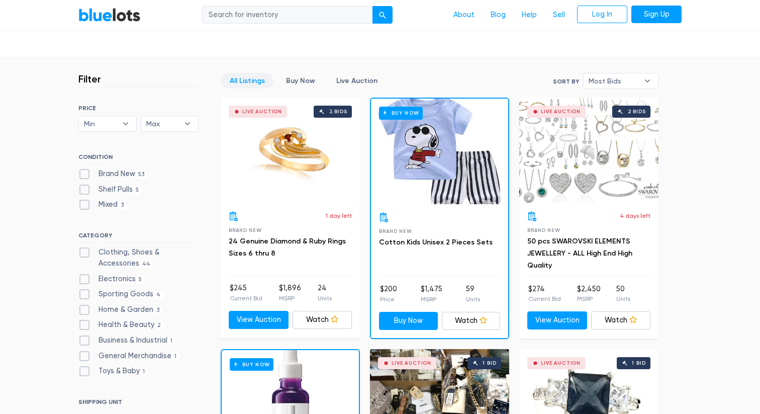
scroll to position [241, 0]
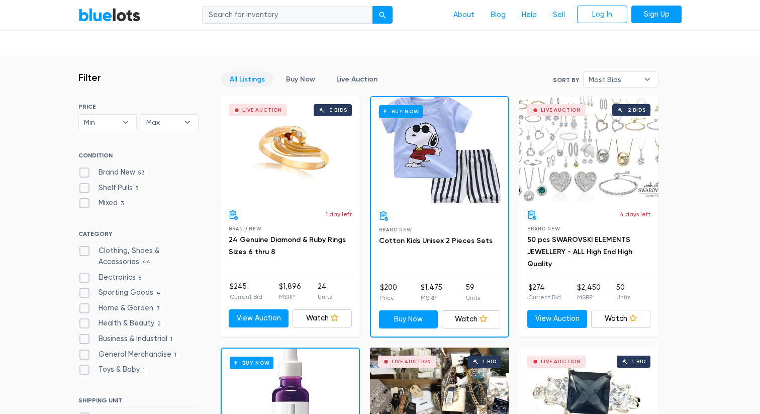
click at [89, 186] on label "Shelf Pulls 5" at bounding box center [110, 187] width 64 height 11
click at [85, 186] on Pulls"] "Shelf Pulls 5" at bounding box center [81, 185] width 7 height 7
checkbox Pulls"] "true"
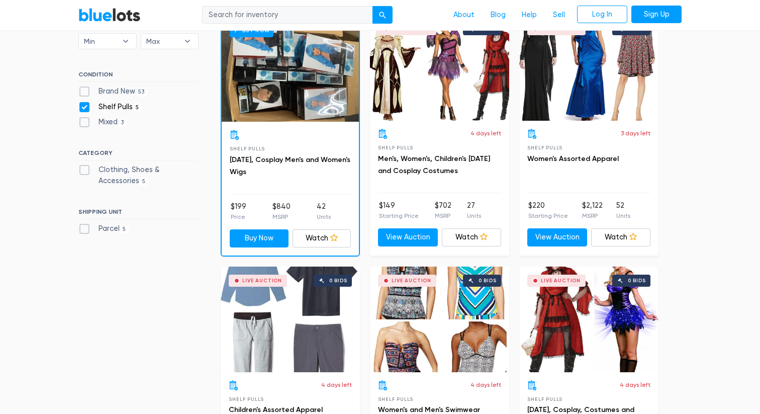
scroll to position [306, 0]
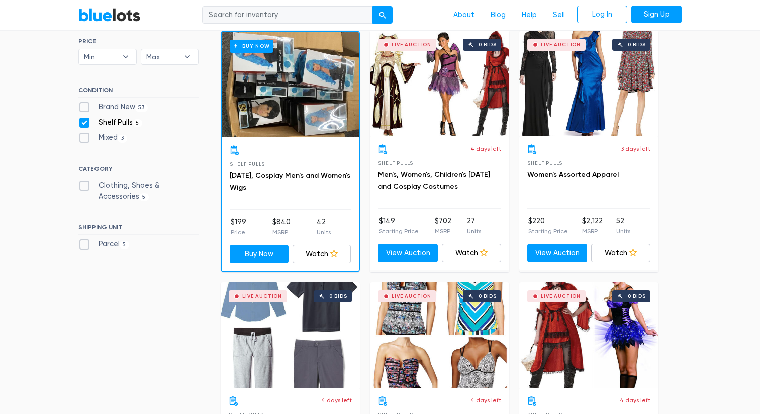
click at [85, 123] on label "Shelf Pulls 5" at bounding box center [110, 122] width 64 height 11
click at [85, 123] on Pulls"] "Shelf Pulls 5" at bounding box center [81, 120] width 7 height 7
checkbox Pulls"] "false"
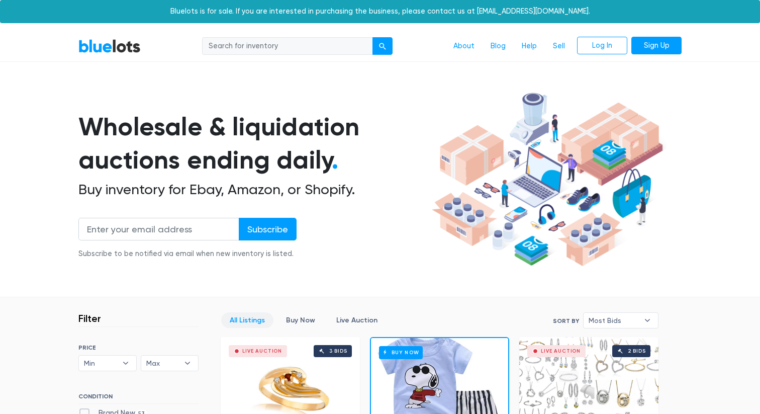
scroll to position [270, 0]
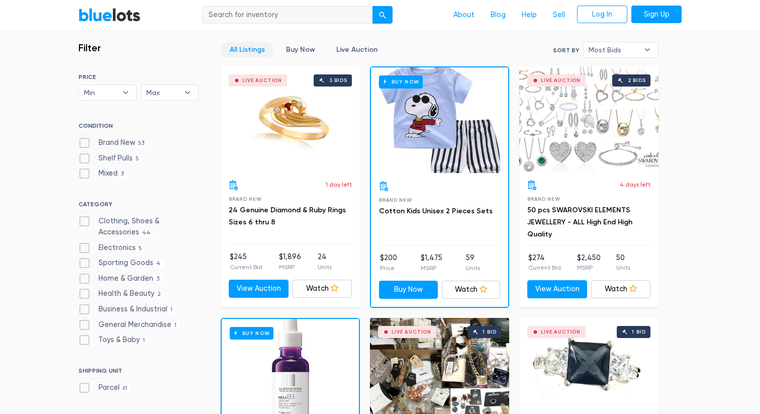
click at [84, 167] on ul "Brand New 53 Shelf Pulls 5 Mixed 3" at bounding box center [138, 160] width 120 height 46
click at [84, 173] on label "Mixed 3" at bounding box center [102, 173] width 49 height 11
click at [84, 173] on input "Mixed 3" at bounding box center [81, 171] width 7 height 7
checkbox input "true"
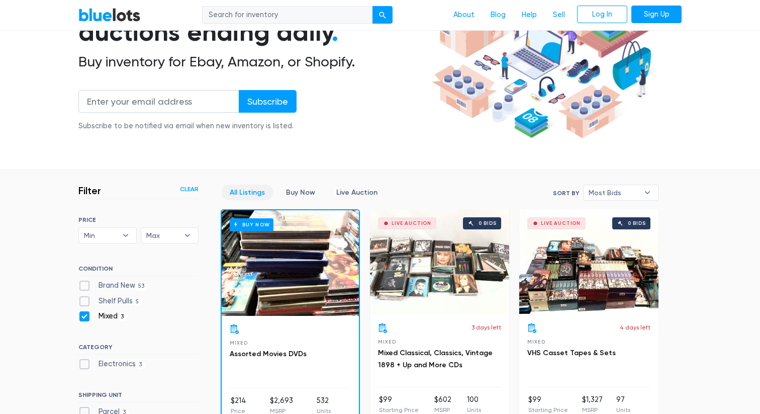
scroll to position [130, 0]
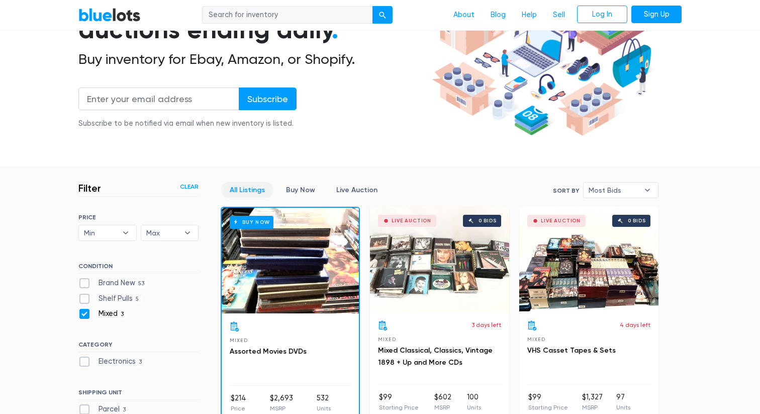
click at [84, 311] on label "Mixed 3" at bounding box center [102, 313] width 49 height 11
click at [84, 311] on input "Mixed 3" at bounding box center [81, 311] width 7 height 7
checkbox input "false"
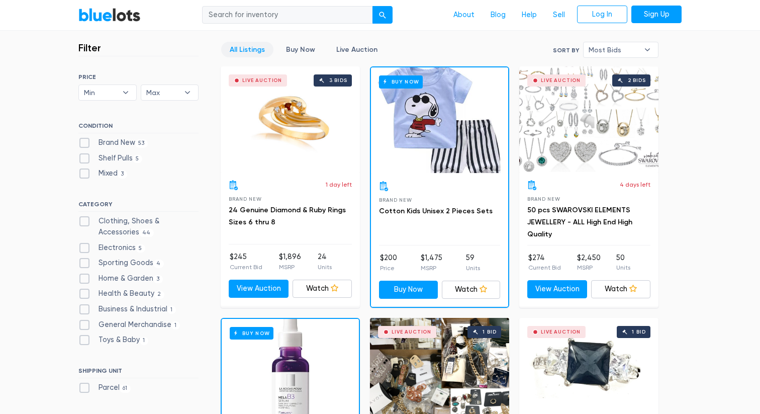
click at [85, 145] on label "Brand New 53" at bounding box center [112, 142] width 69 height 11
click at [85, 144] on New"] "Brand New 53" at bounding box center [81, 140] width 7 height 7
checkbox New"] "true"
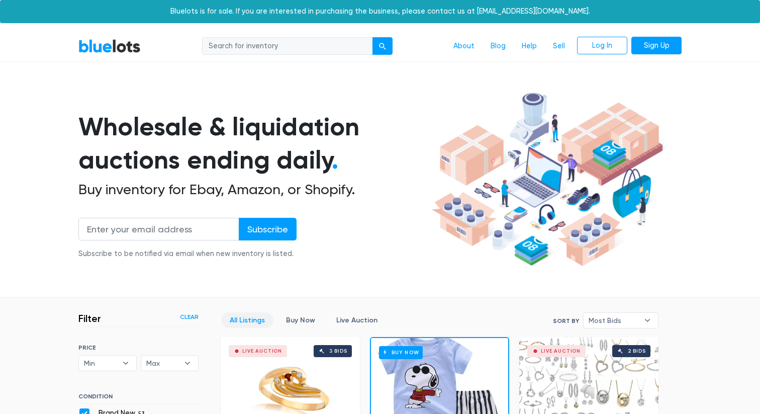
scroll to position [270, 0]
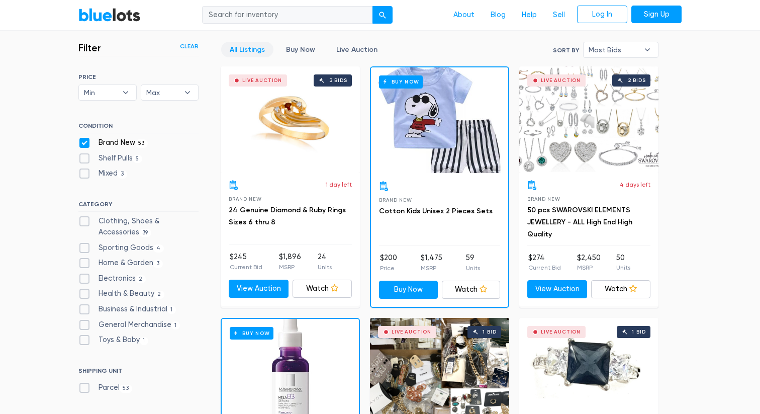
click at [87, 337] on label "Toys & Baby 1" at bounding box center [113, 339] width 70 height 11
click at [85, 337] on Baby"] "Toys & Baby 1" at bounding box center [81, 337] width 7 height 7
checkbox Baby"] "true"
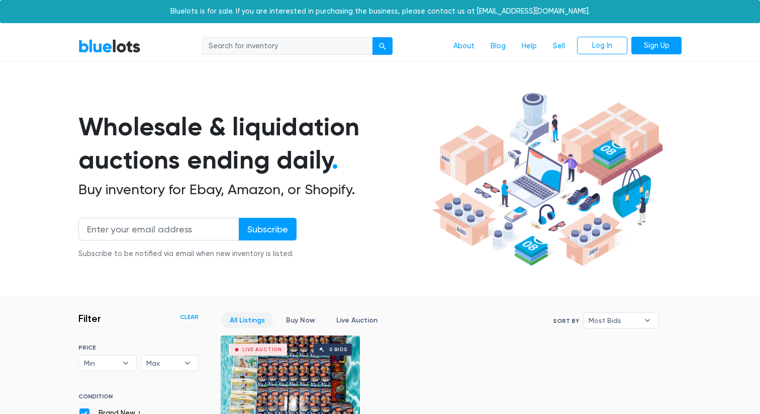
scroll to position [270, 0]
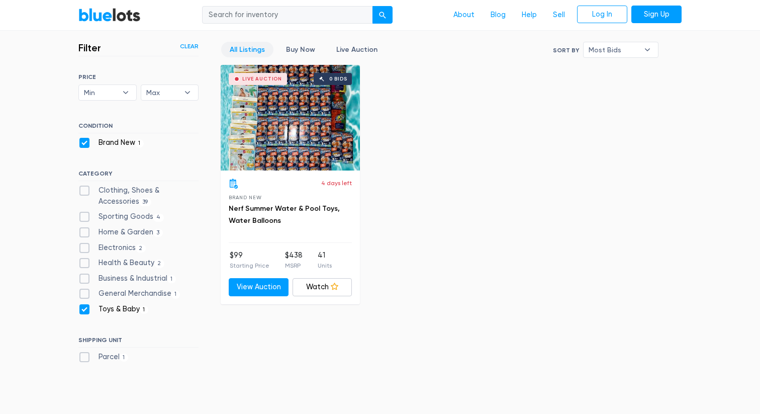
click at [89, 306] on label "Toys & Baby [DEMOGRAPHIC_DATA]" at bounding box center [113, 309] width 70 height 11
click at [85, 306] on Baby"] "Toys & Baby [DEMOGRAPHIC_DATA]" at bounding box center [81, 307] width 7 height 7
checkbox Baby"] "false"
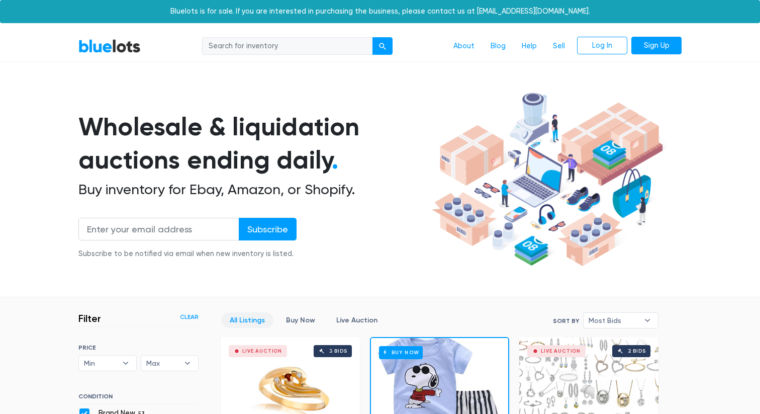
scroll to position [270, 0]
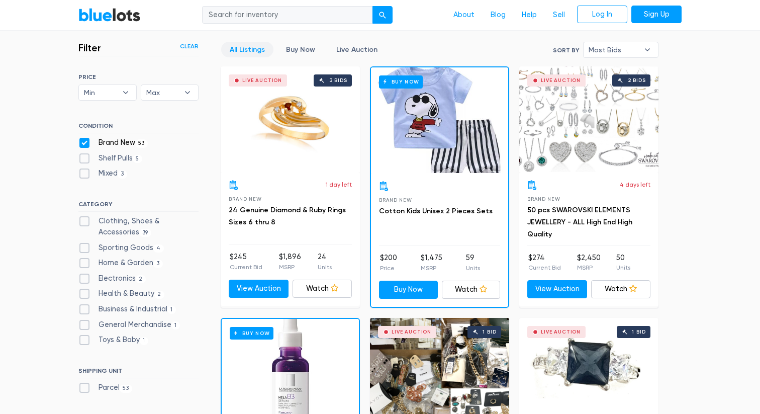
click at [83, 324] on label "General Merchandise 1" at bounding box center [129, 324] width 102 height 11
click at [83, 324] on Merchandise"] "General Merchandise 1" at bounding box center [81, 322] width 7 height 7
checkbox Merchandise"] "true"
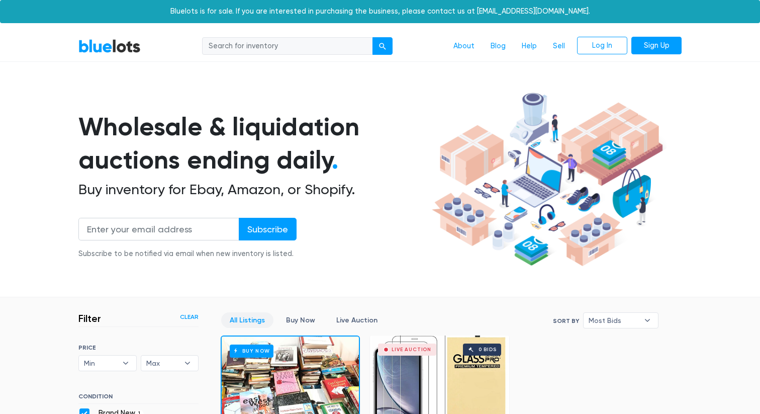
scroll to position [270, 0]
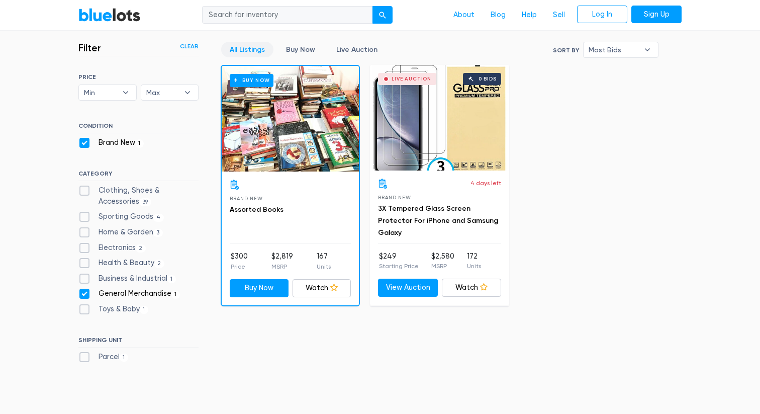
click at [84, 300] on div "General Merchandise 1" at bounding box center [138, 295] width 120 height 15
click at [83, 285] on div "Business & Industrial 1" at bounding box center [138, 280] width 120 height 15
click at [84, 291] on label "General Merchandise 1" at bounding box center [129, 293] width 102 height 11
click at [84, 291] on Merchandise"] "General Merchandise 1" at bounding box center [81, 291] width 7 height 7
checkbox Merchandise"] "false"
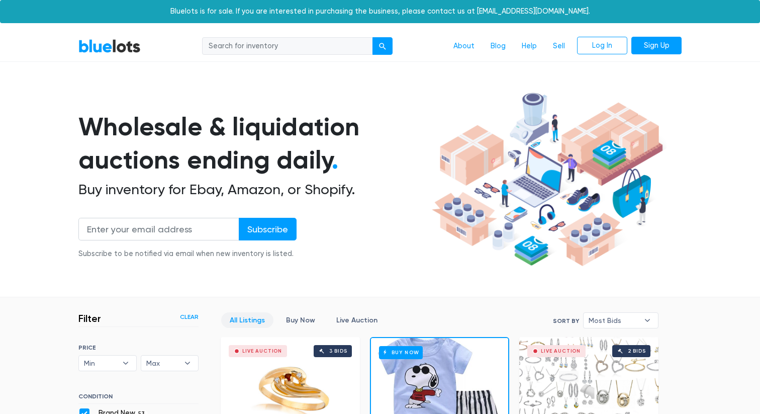
scroll to position [270, 0]
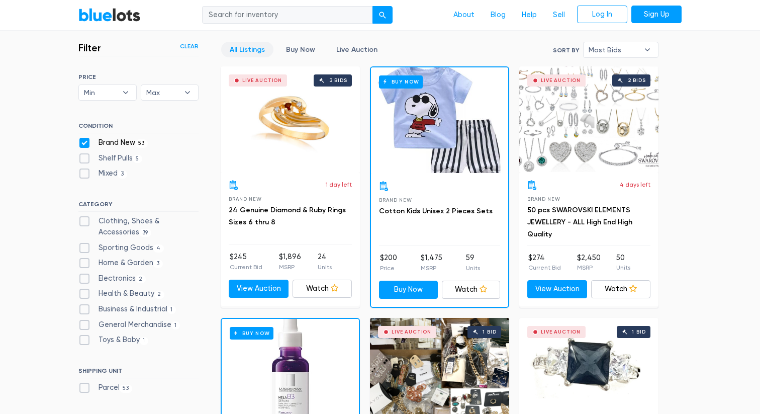
click at [84, 276] on label "Electronics 2" at bounding box center [111, 278] width 67 height 11
click at [84, 276] on input "Electronics 2" at bounding box center [81, 276] width 7 height 7
checkbox input "true"
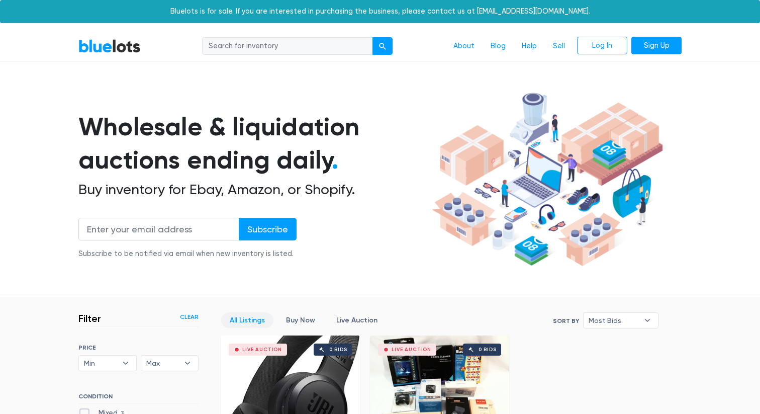
scroll to position [270, 0]
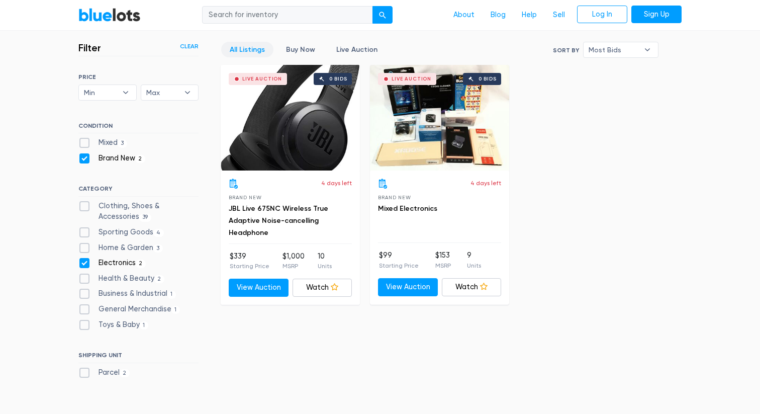
click at [456, 112] on div "Live Auction 0 bids" at bounding box center [439, 118] width 139 height 106
click at [85, 244] on label "Home & Garden 3" at bounding box center [120, 247] width 84 height 11
click at [85, 244] on Garden"] "Home & Garden 3" at bounding box center [81, 245] width 7 height 7
checkbox Garden"] "true"
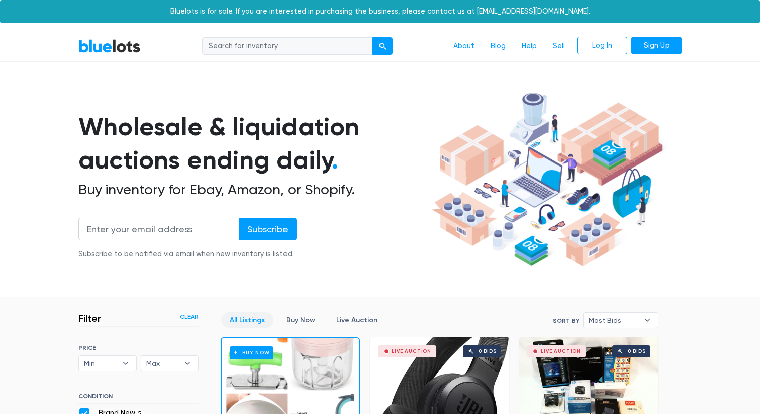
scroll to position [270, 0]
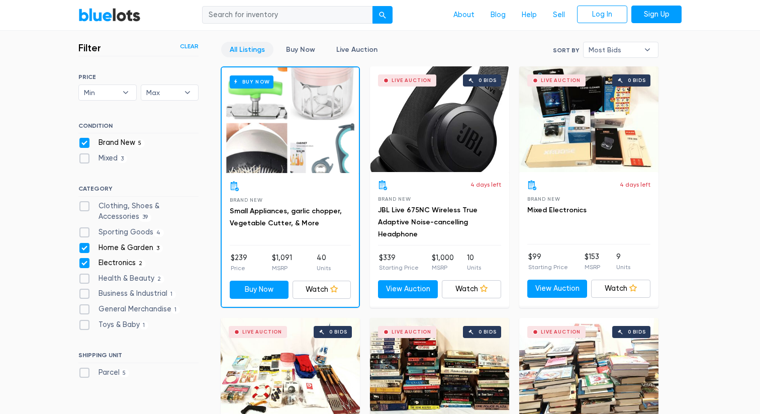
click at [86, 263] on label "Electronics 2" at bounding box center [111, 262] width 67 height 11
click at [85, 263] on input "Electronics 2" at bounding box center [81, 260] width 7 height 7
checkbox input "false"
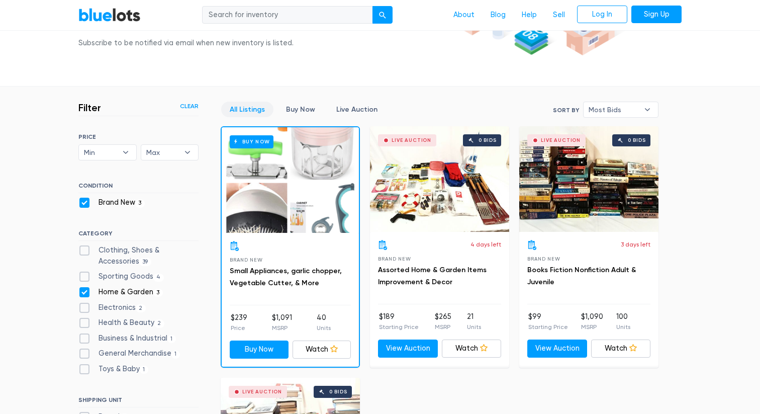
scroll to position [210, 0]
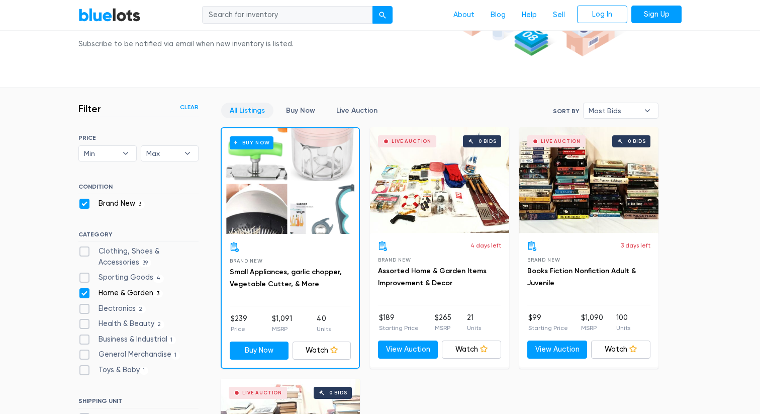
click at [84, 290] on label "Home & Garden 3" at bounding box center [120, 292] width 84 height 11
click at [84, 290] on Garden"] "Home & Garden 3" at bounding box center [81, 290] width 7 height 7
checkbox Garden"] "false"
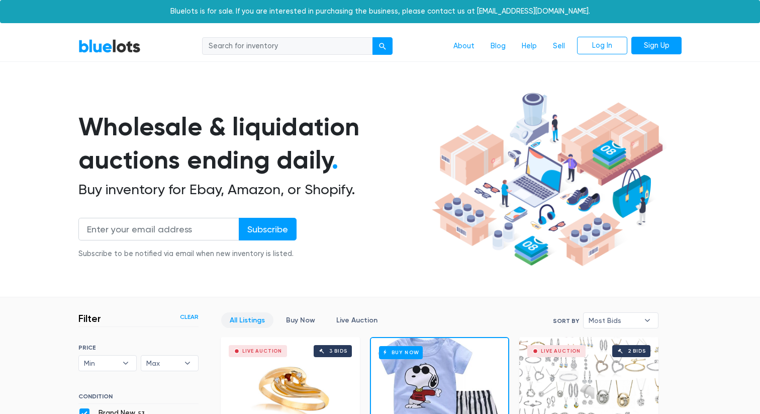
scroll to position [270, 0]
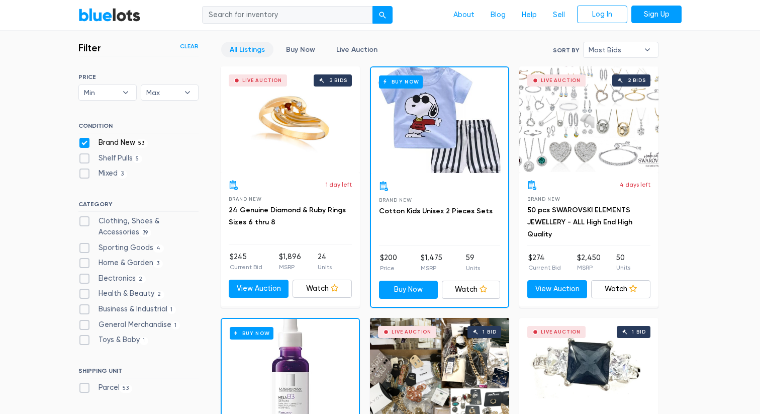
click at [85, 310] on label "Business & Industrial 1" at bounding box center [127, 309] width 98 height 11
click at [85, 310] on Industrial"] "Business & Industrial 1" at bounding box center [81, 307] width 7 height 7
checkbox Industrial"] "true"
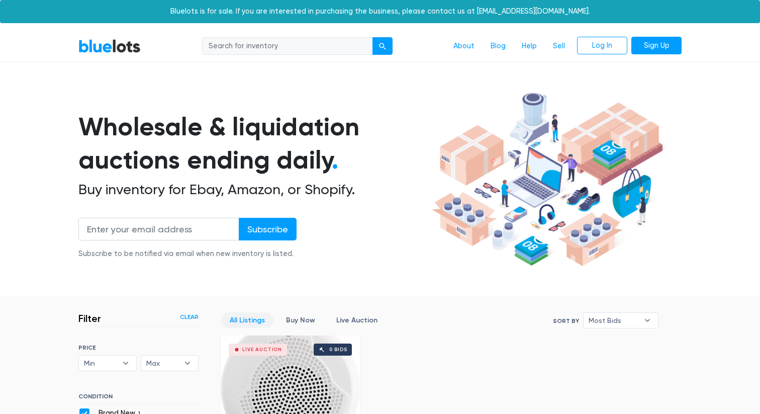
scroll to position [270, 0]
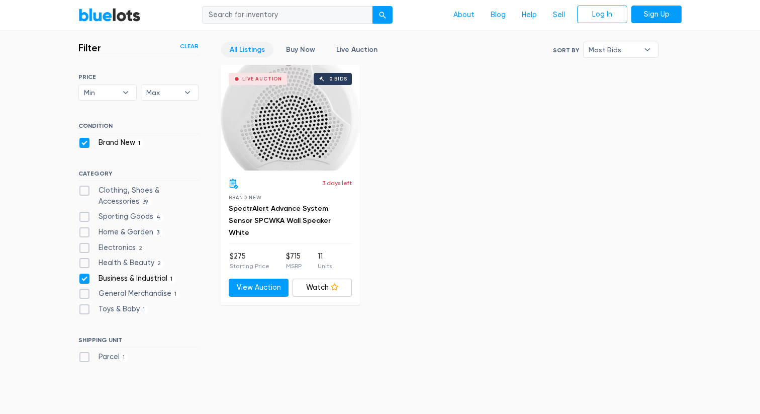
click at [84, 310] on label "Toys & Baby [DEMOGRAPHIC_DATA]" at bounding box center [113, 309] width 70 height 11
click at [84, 310] on Baby"] "Toys & Baby 1" at bounding box center [81, 307] width 7 height 7
checkbox Baby"] "true"
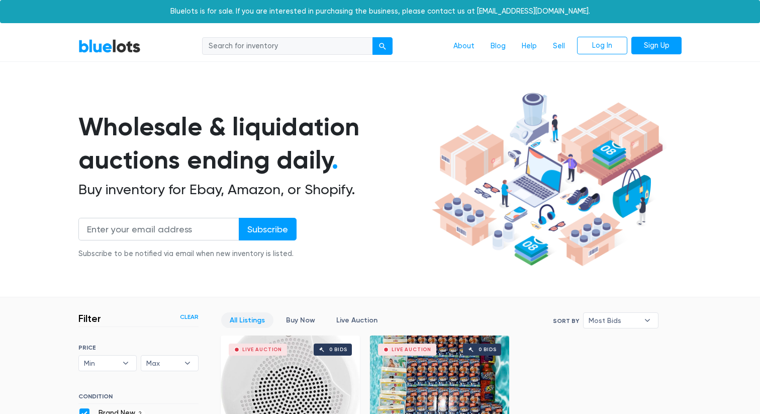
scroll to position [270, 0]
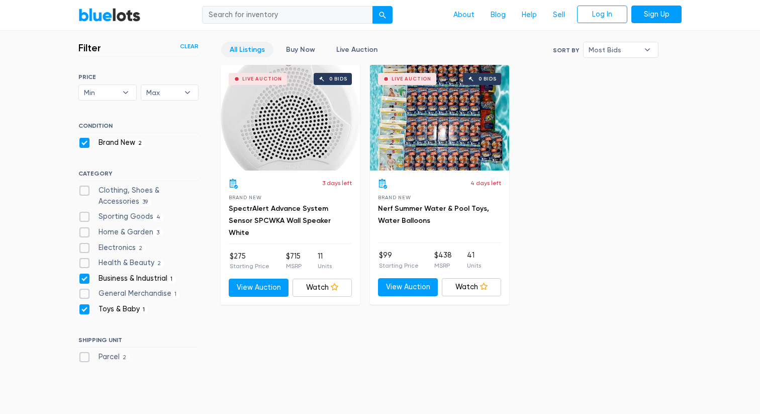
click at [85, 278] on label "Business & Industrial 1" at bounding box center [127, 278] width 98 height 11
click at [85, 278] on Industrial"] "Business & Industrial 1" at bounding box center [81, 276] width 7 height 7
checkbox Industrial"] "false"
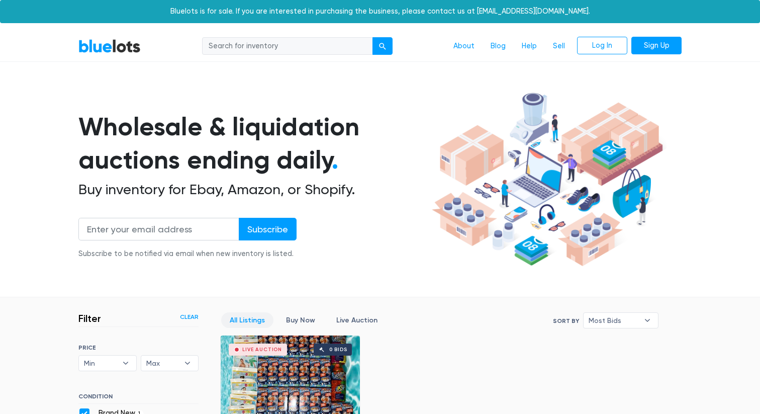
scroll to position [270, 0]
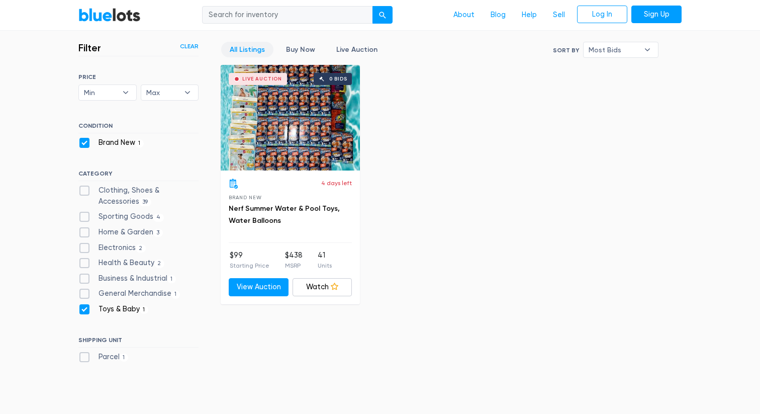
click at [84, 304] on label "Toys & Baby 1" at bounding box center [113, 309] width 70 height 11
click at [84, 304] on Baby"] "Toys & Baby 1" at bounding box center [81, 307] width 7 height 7
checkbox Baby"] "false"
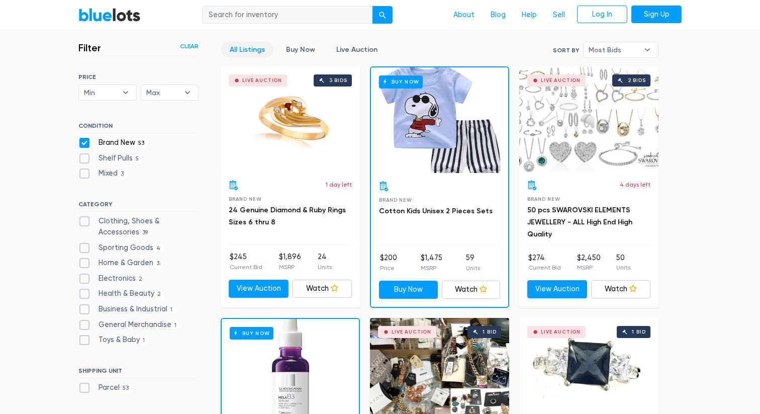
click at [85, 261] on label "Home & Garden 3" at bounding box center [120, 262] width 84 height 11
click at [85, 261] on Garden"] "Home & Garden 3" at bounding box center [81, 260] width 7 height 7
checkbox Garden"] "true"
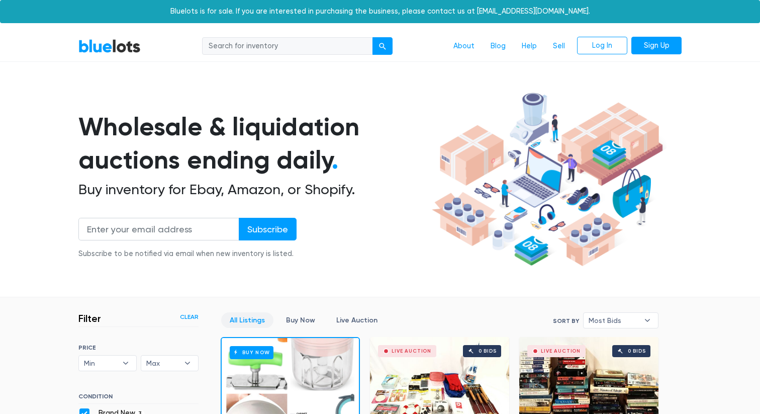
scroll to position [270, 0]
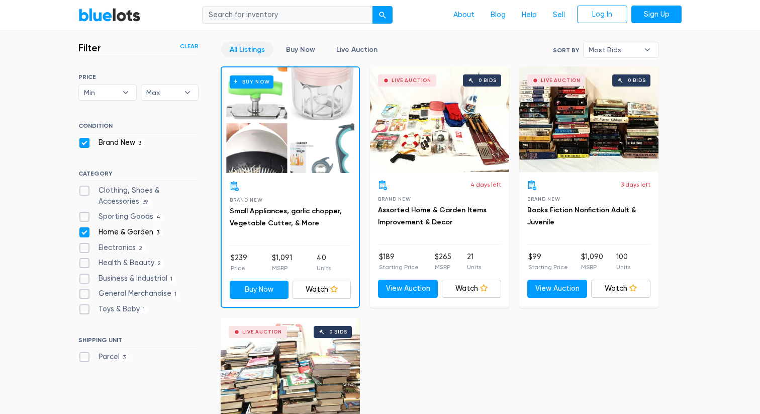
click at [86, 262] on label "Health & Beauty 2" at bounding box center [121, 262] width 86 height 11
click at [85, 262] on Beauty"] "Health & Beauty 2" at bounding box center [81, 260] width 7 height 7
checkbox Beauty"] "true"
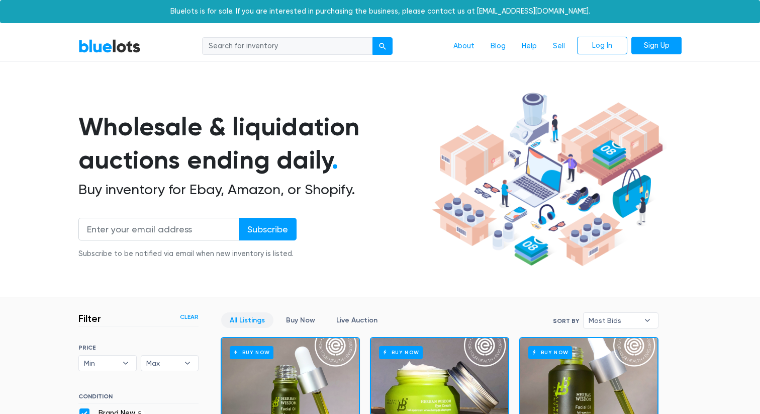
scroll to position [270, 0]
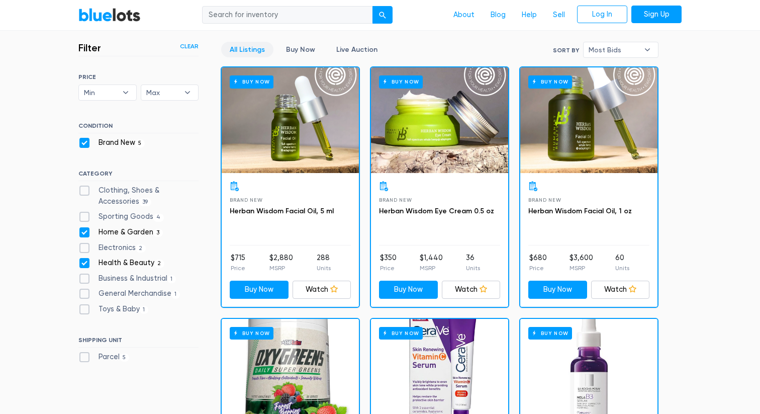
click at [84, 230] on label "Home & Garden 3" at bounding box center [120, 232] width 84 height 11
click at [84, 230] on Garden"] "Home & Garden 3" at bounding box center [81, 230] width 7 height 7
checkbox Garden"] "false"
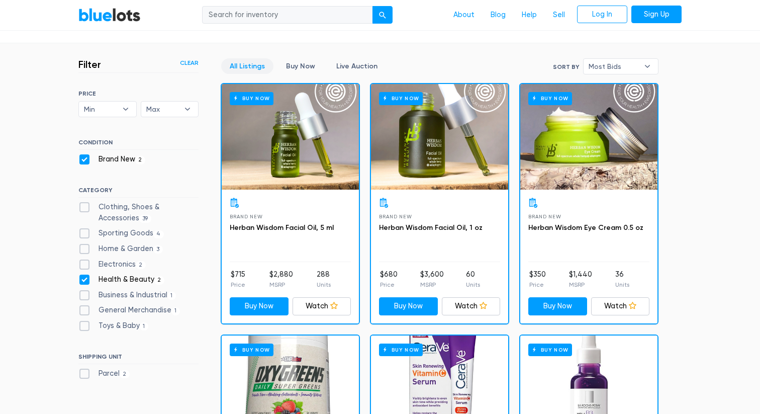
scroll to position [253, 0]
click at [82, 233] on label "Sporting Goods 4" at bounding box center [120, 233] width 85 height 11
click at [82, 233] on Goods"] "Sporting Goods 4" at bounding box center [81, 231] width 7 height 7
checkbox Goods"] "true"
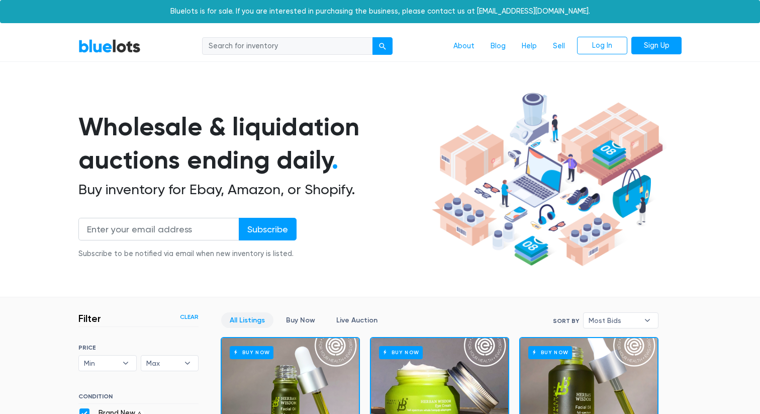
scroll to position [270, 0]
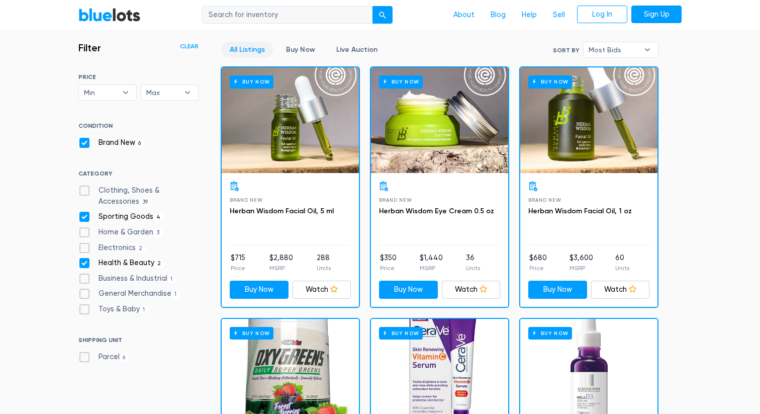
click at [84, 264] on label "Health & Beauty 2" at bounding box center [121, 262] width 86 height 11
click at [84, 264] on Beauty"] "Health & Beauty 2" at bounding box center [81, 260] width 7 height 7
checkbox Beauty"] "false"
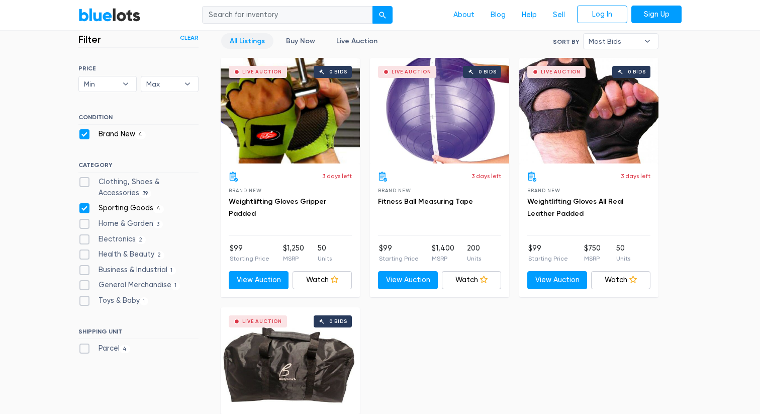
scroll to position [254, 0]
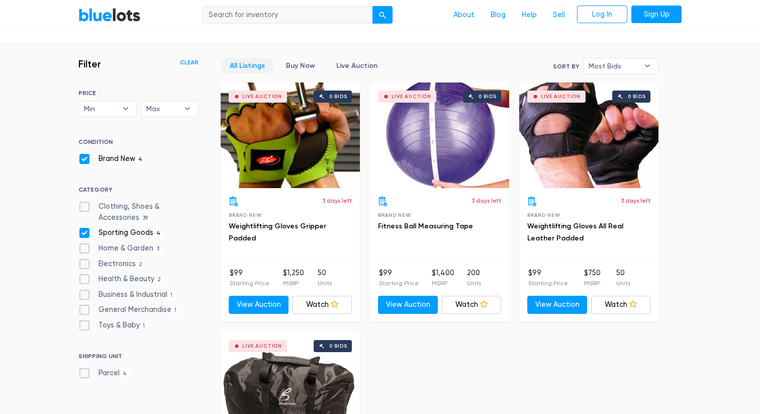
click at [86, 206] on label "Clothing, Shoes & Accessories 39" at bounding box center [138, 212] width 120 height 22
click at [85, 206] on Accessories"] "Clothing, Shoes & Accessories 39" at bounding box center [81, 204] width 7 height 7
checkbox Accessories"] "true"
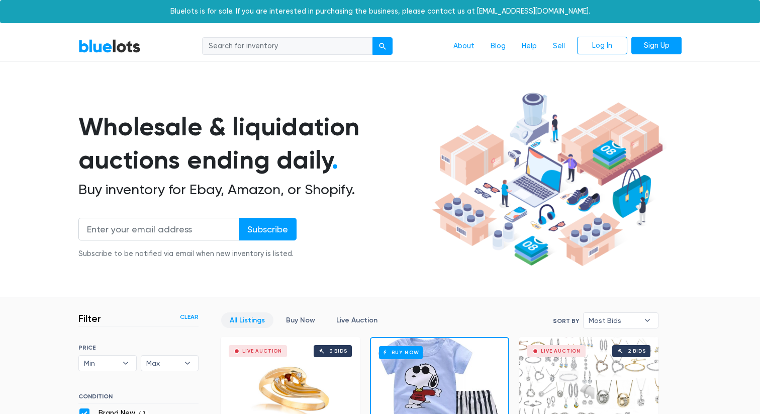
scroll to position [270, 0]
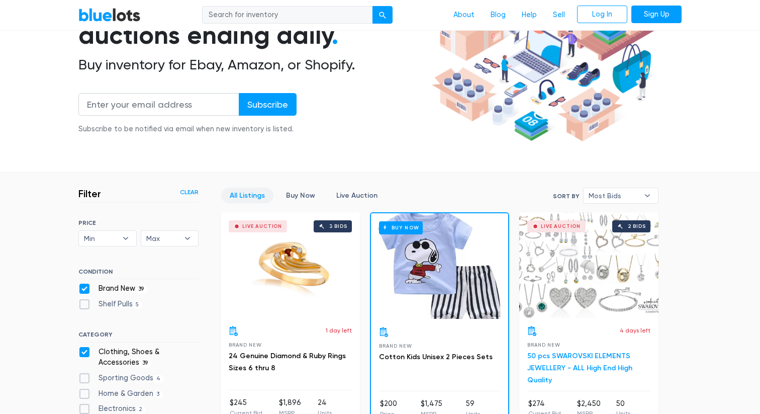
scroll to position [103, 0]
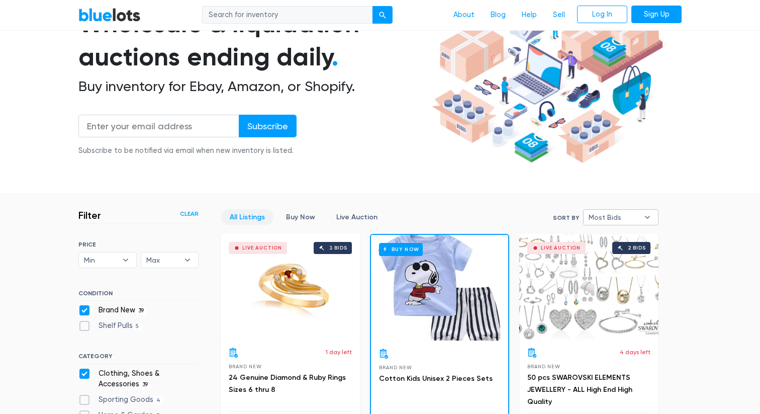
click at [635, 215] on span "Most Bids" at bounding box center [614, 217] width 50 height 15
click at [635, 252] on li "Ending Soonest" at bounding box center [625, 253] width 78 height 16
select select "ending_soonest"
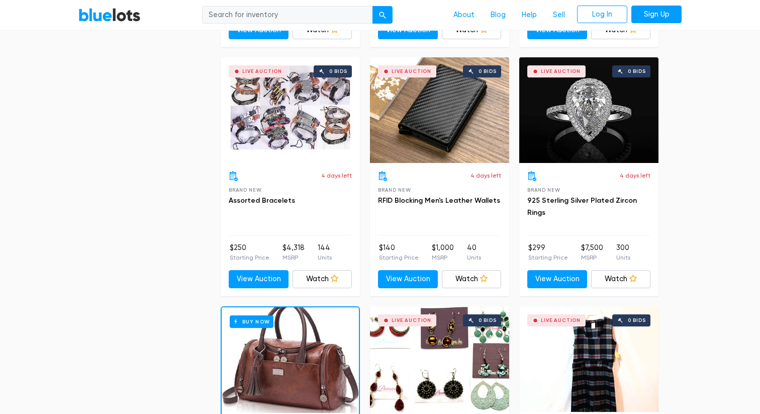
scroll to position [1531, 0]
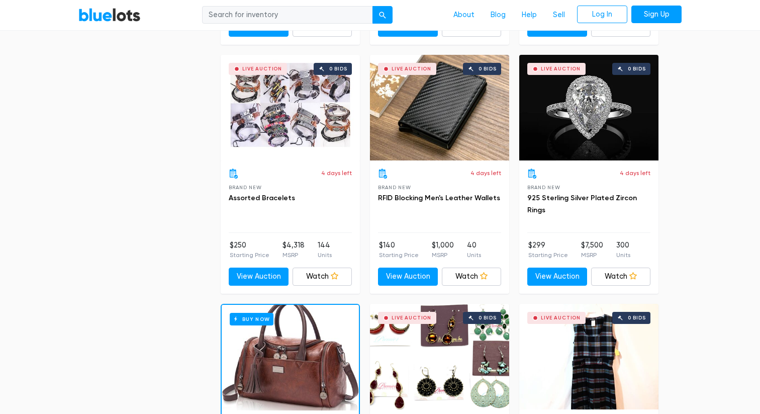
click at [447, 117] on div "Live Auction 0 bids" at bounding box center [439, 108] width 139 height 106
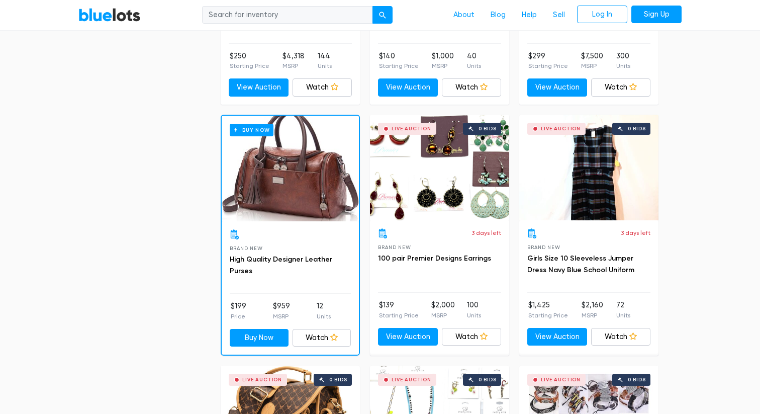
scroll to position [1718, 0]
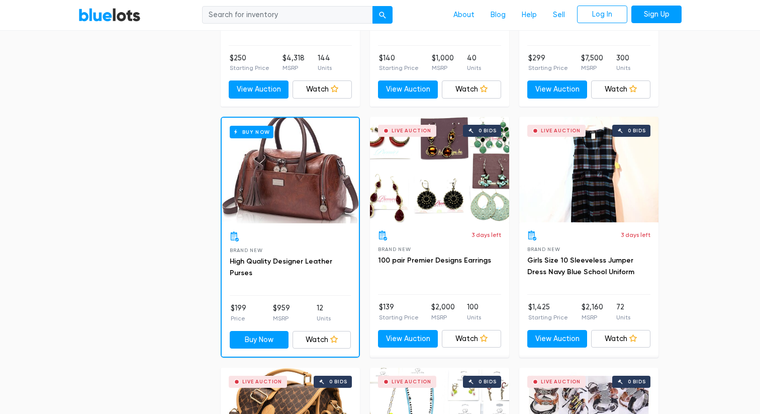
click at [306, 202] on div "Buy Now" at bounding box center [290, 171] width 137 height 106
click at [442, 199] on div "Live Auction 0 bids" at bounding box center [439, 170] width 139 height 106
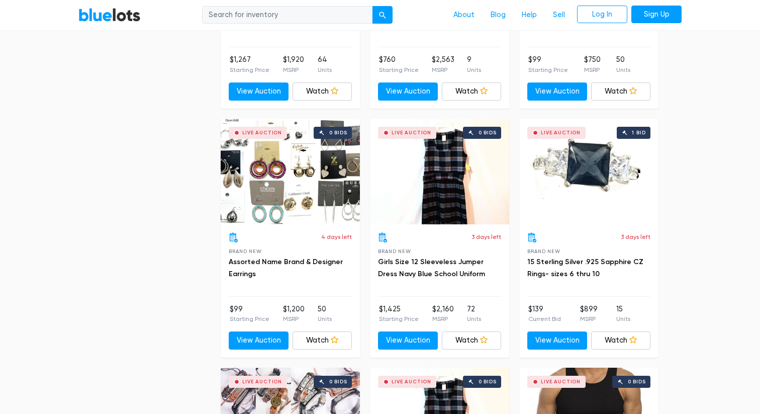
scroll to position [2468, 0]
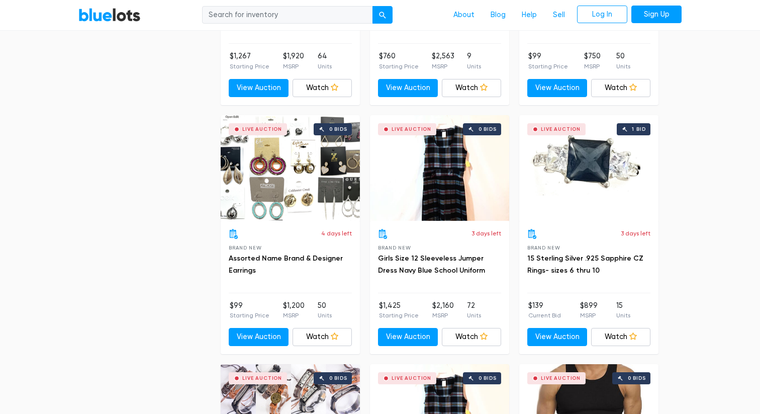
click at [295, 150] on div "Live Auction 0 bids" at bounding box center [290, 168] width 139 height 106
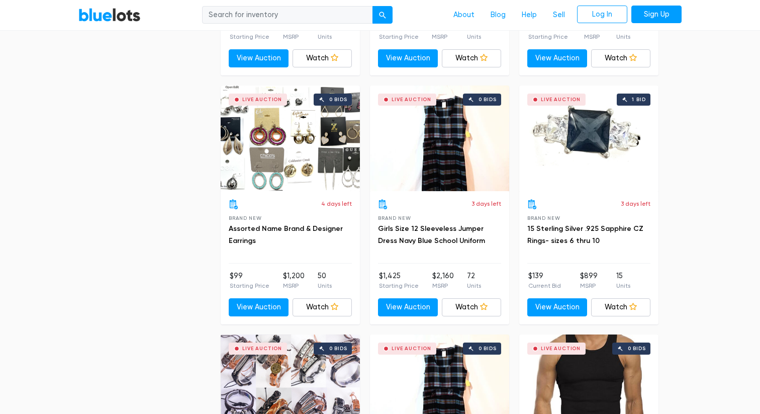
scroll to position [2496, 0]
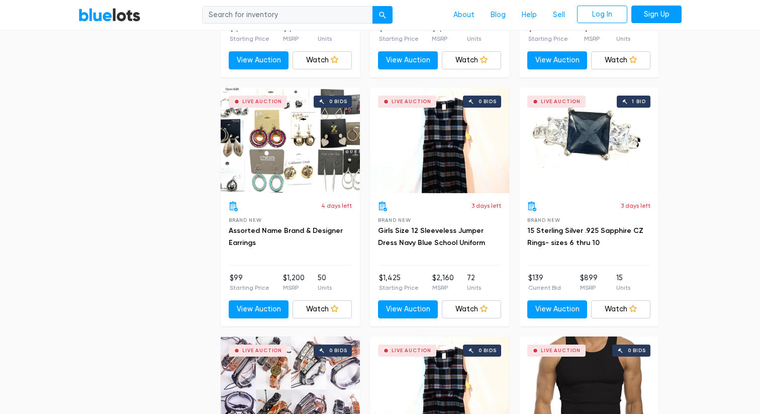
click at [602, 146] on div "Live Auction 1 bid" at bounding box center [588, 140] width 139 height 106
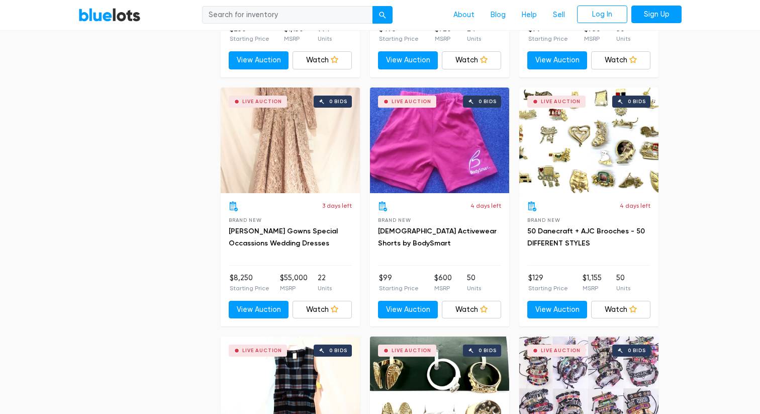
scroll to position [2997, 0]
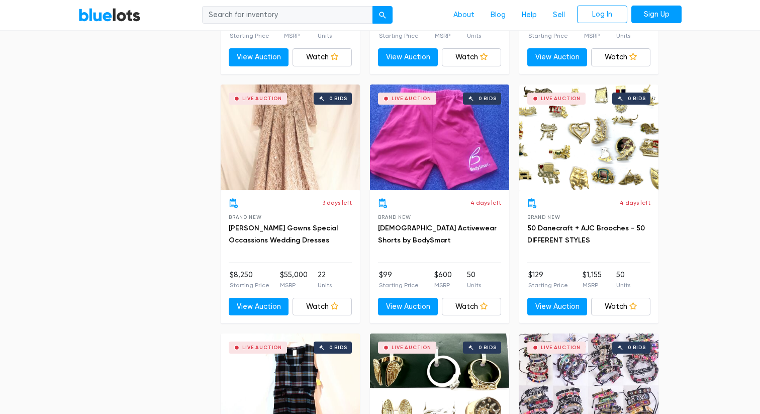
click at [571, 145] on div "Live Auction 0 bids" at bounding box center [588, 137] width 139 height 106
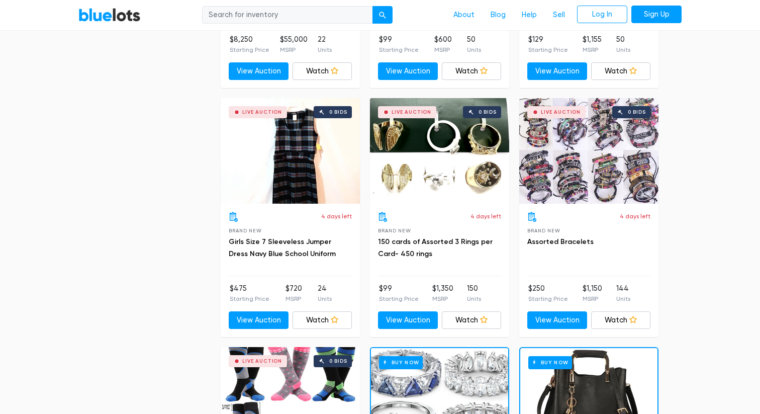
scroll to position [3233, 0]
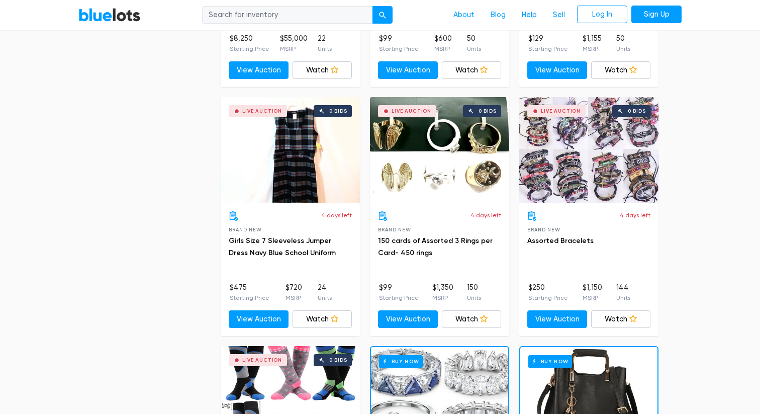
click at [453, 154] on div "Live Auction 0 bids" at bounding box center [439, 150] width 139 height 106
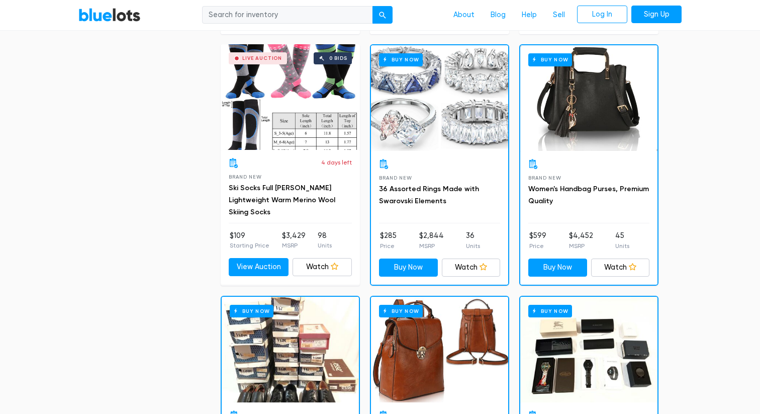
scroll to position [3535, 0]
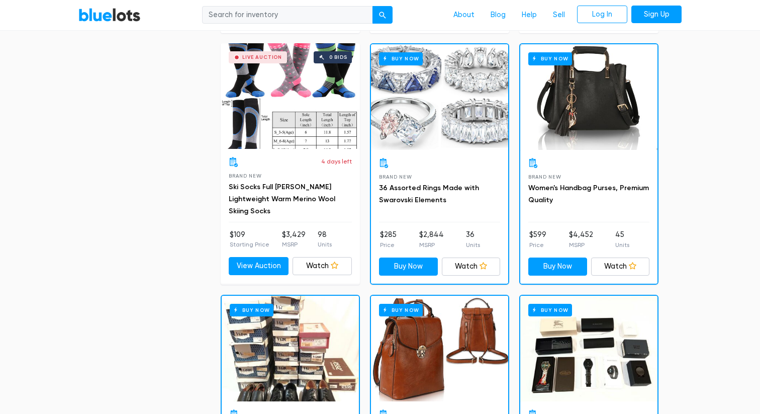
click at [440, 133] on div "Buy Now" at bounding box center [439, 97] width 137 height 106
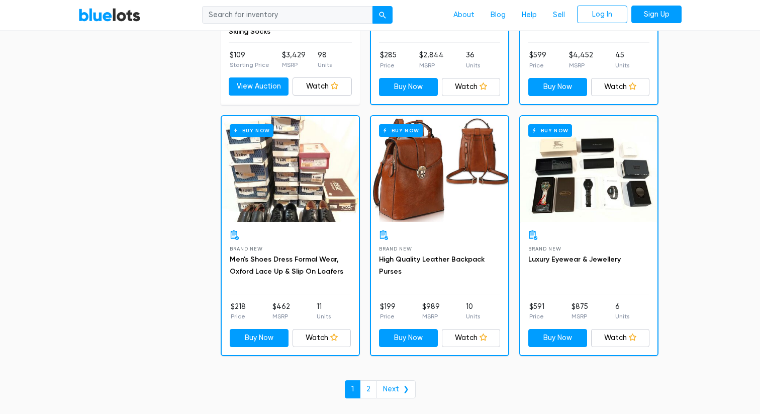
scroll to position [3715, 0]
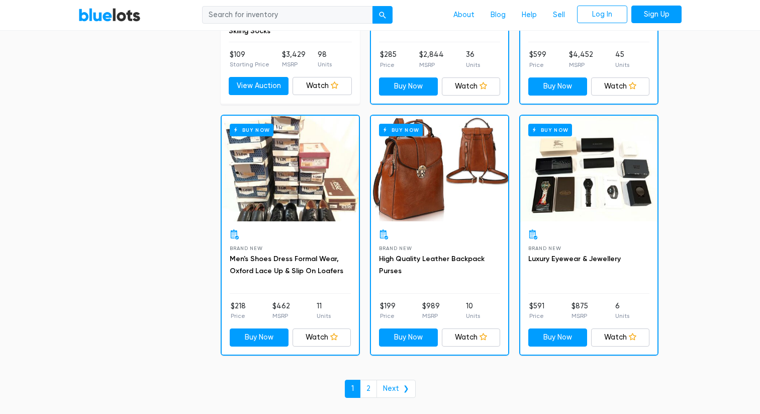
click at [418, 175] on div "Buy Now" at bounding box center [439, 169] width 137 height 106
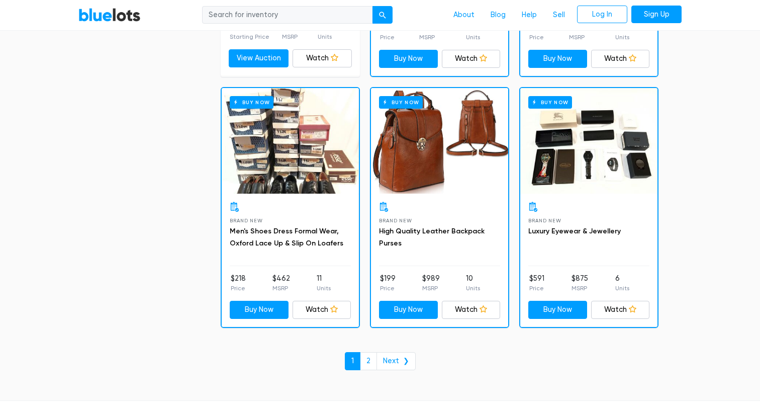
click at [575, 147] on div "Buy Now" at bounding box center [588, 141] width 137 height 106
click at [370, 358] on link "2" at bounding box center [368, 361] width 17 height 18
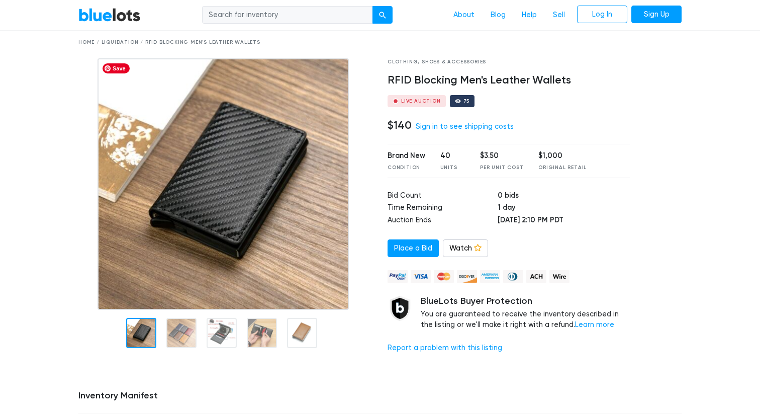
scroll to position [36, 0]
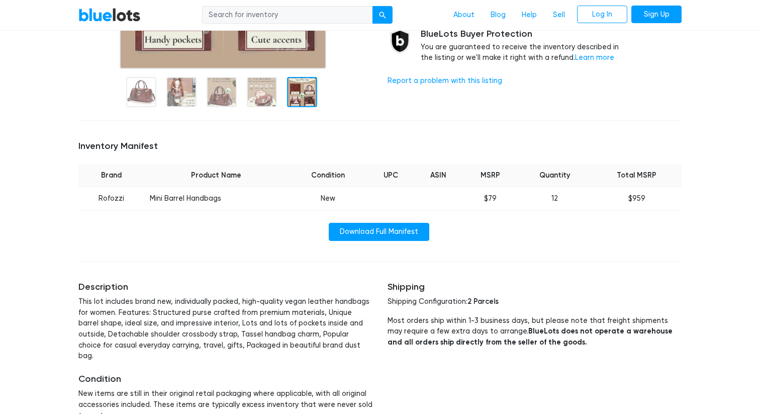
scroll to position [262, 0]
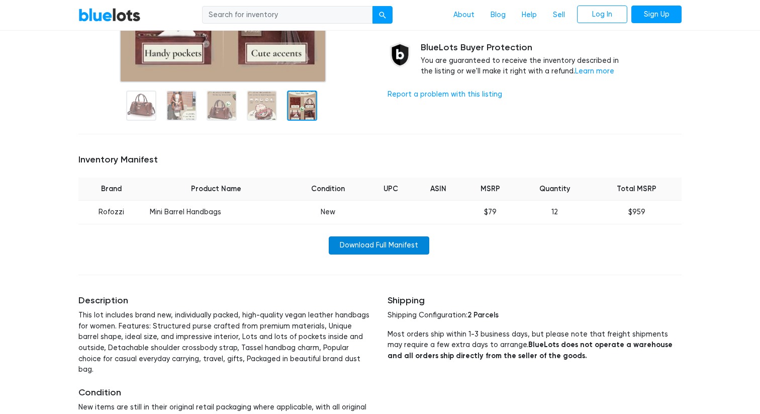
click at [389, 247] on link "Download Full Manifest" at bounding box center [379, 245] width 101 height 18
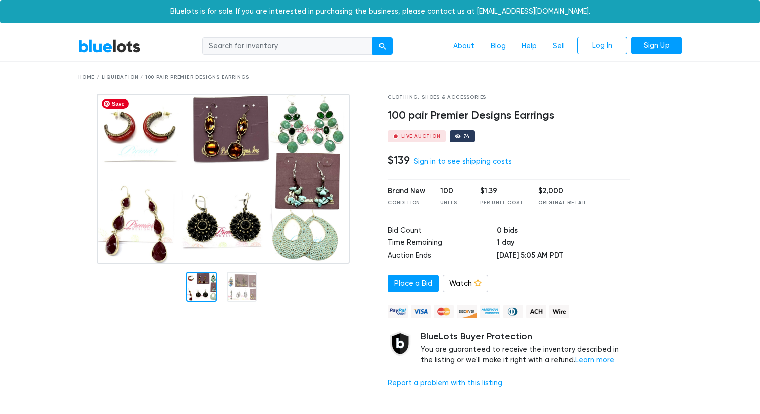
click at [237, 183] on img at bounding box center [223, 178] width 253 height 170
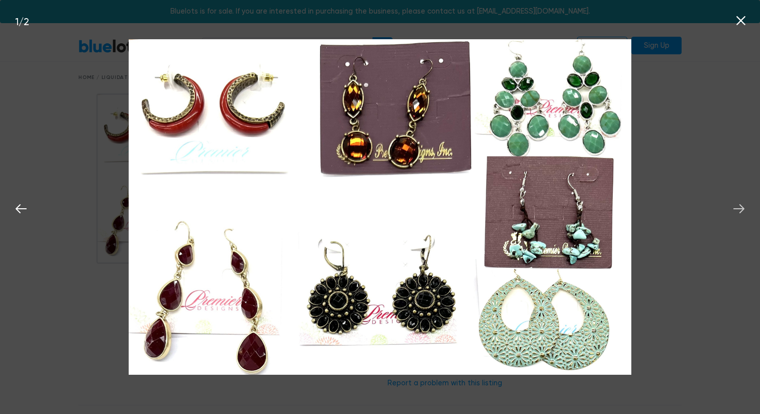
click at [743, 209] on icon at bounding box center [738, 208] width 11 height 9
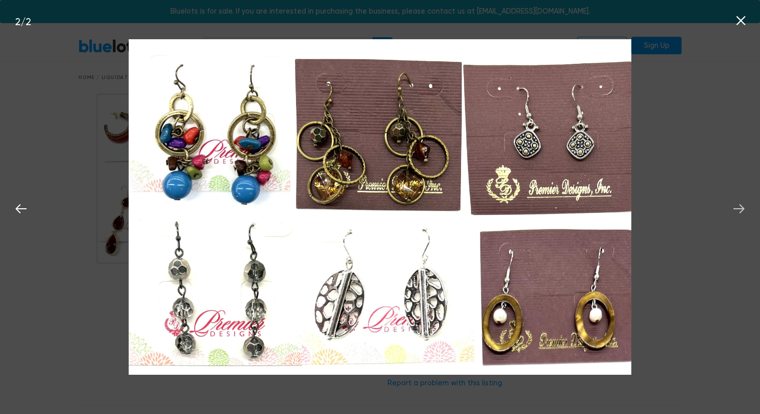
click at [743, 209] on icon at bounding box center [738, 208] width 11 height 9
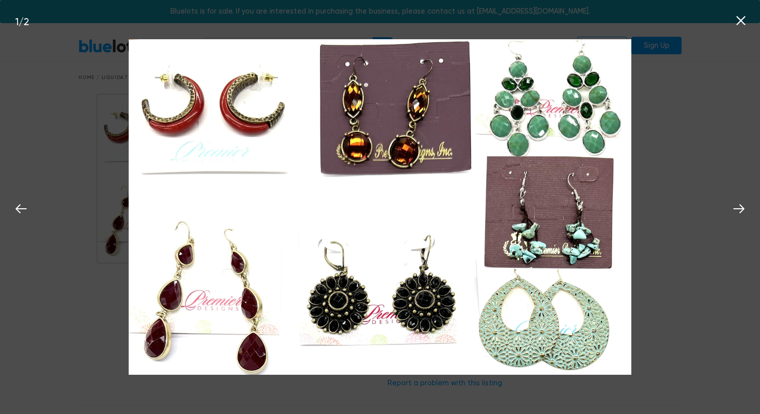
click at [740, 20] on icon at bounding box center [740, 20] width 9 height 9
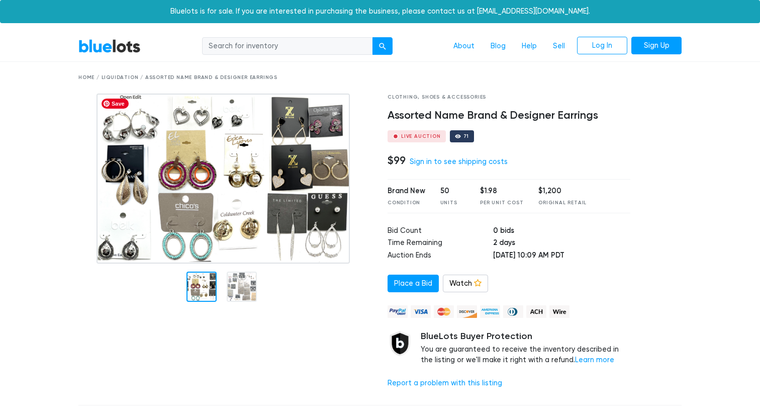
click at [229, 178] on img at bounding box center [223, 178] width 253 height 170
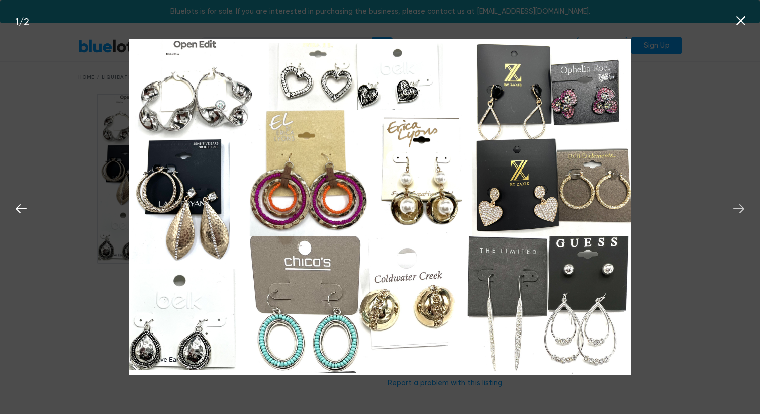
click at [737, 211] on icon at bounding box center [738, 208] width 15 height 15
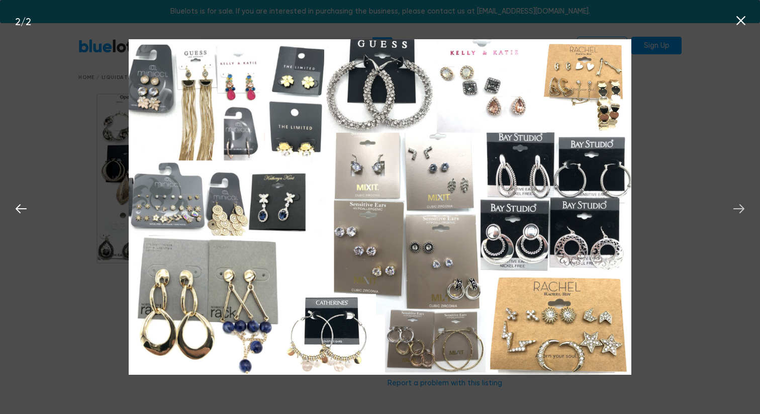
click at [736, 211] on icon at bounding box center [738, 208] width 15 height 15
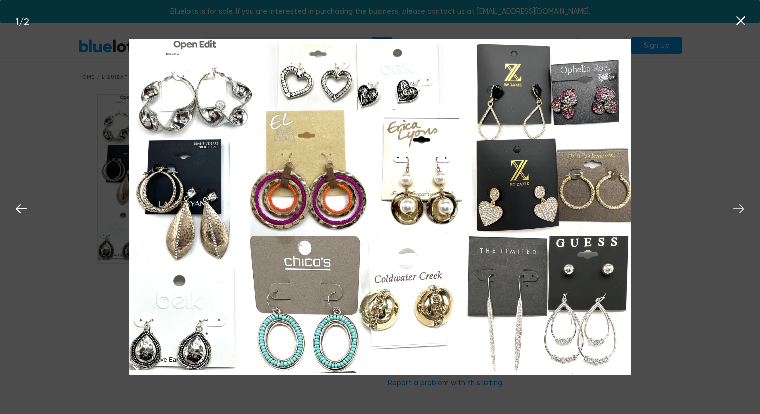
click at [736, 211] on icon at bounding box center [738, 208] width 15 height 15
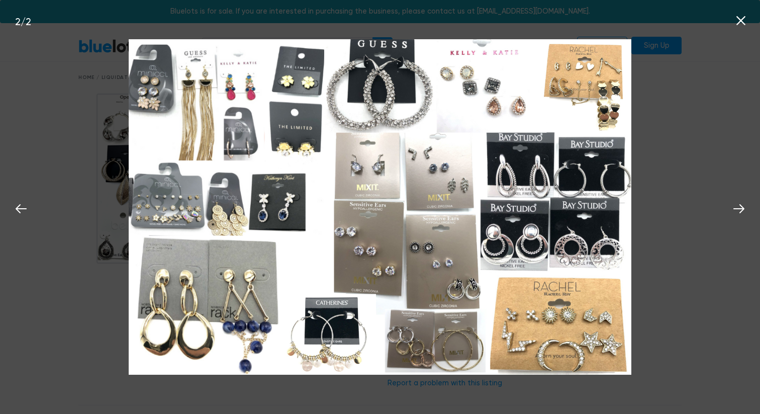
click at [740, 18] on icon at bounding box center [740, 20] width 15 height 15
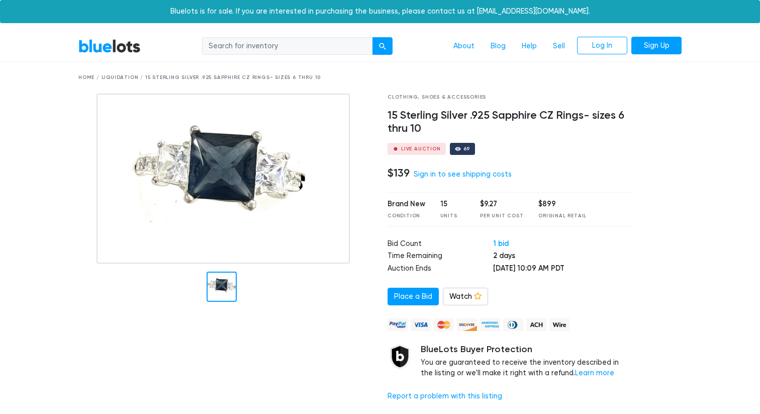
scroll to position [25, 0]
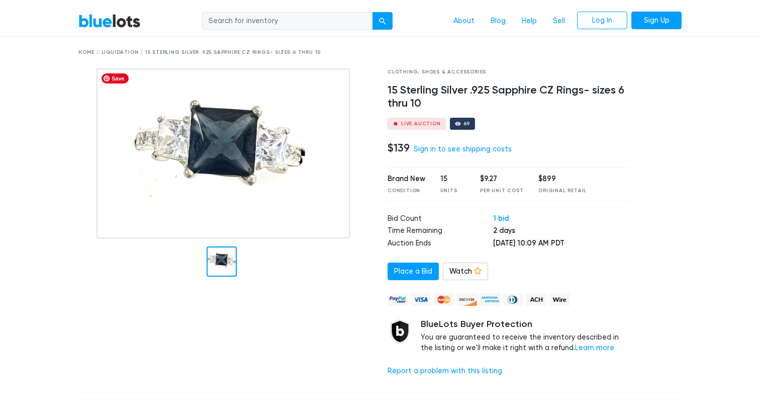
click at [232, 136] on img at bounding box center [223, 153] width 253 height 170
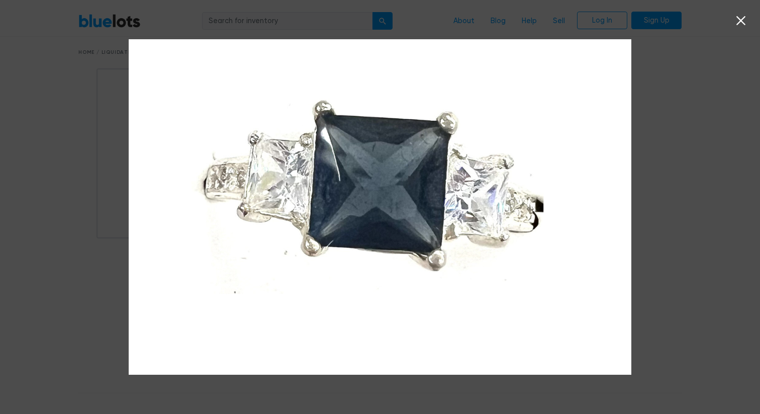
click at [698, 156] on div at bounding box center [380, 207] width 760 height 414
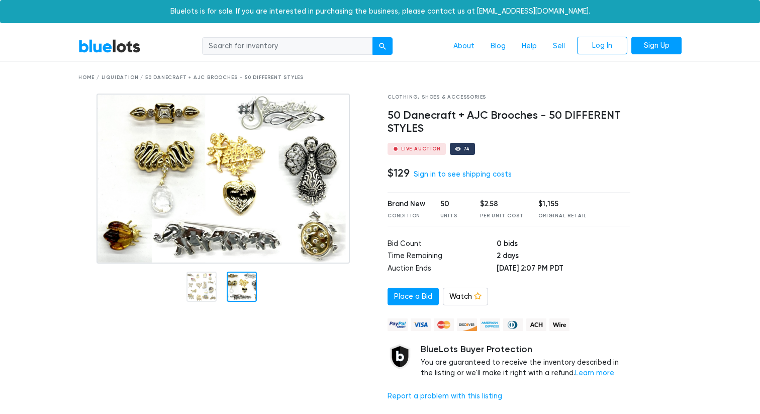
click at [240, 295] on div at bounding box center [242, 286] width 30 height 30
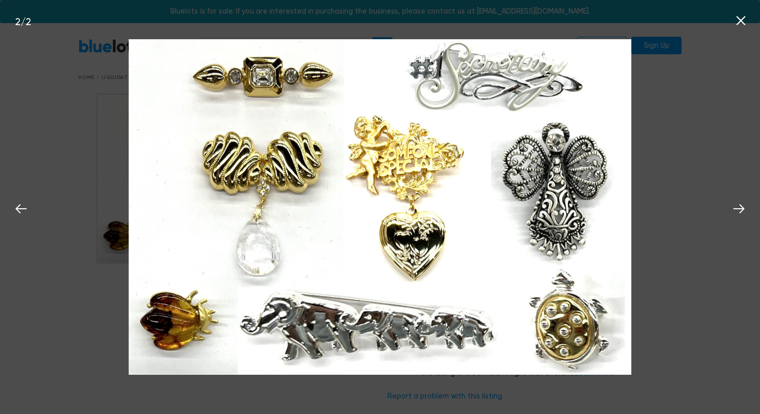
click at [739, 21] on icon at bounding box center [740, 20] width 15 height 15
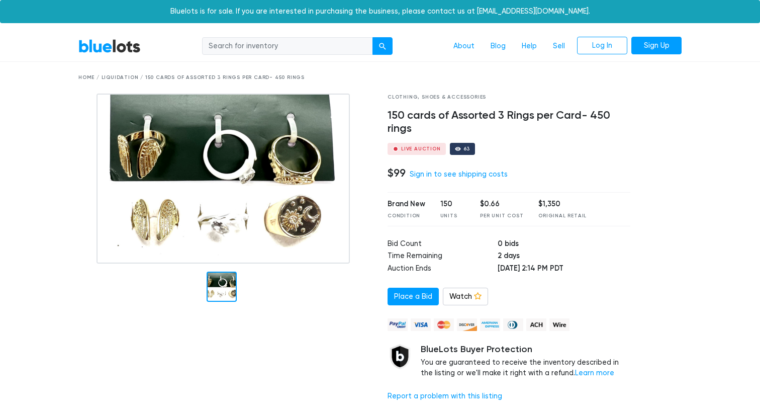
click at [223, 285] on div at bounding box center [222, 286] width 30 height 30
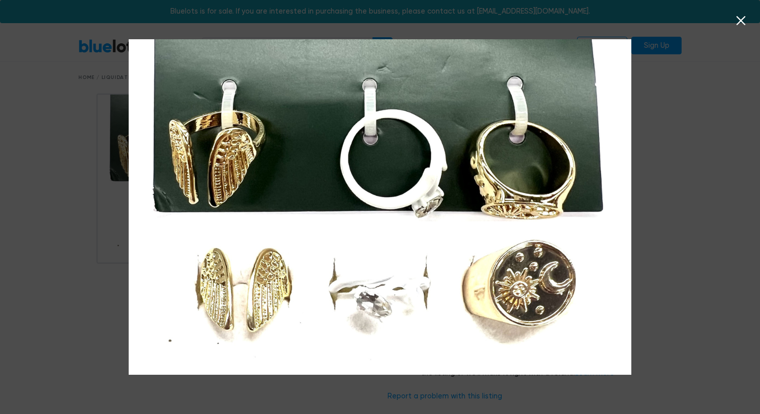
click at [734, 24] on icon at bounding box center [740, 20] width 15 height 15
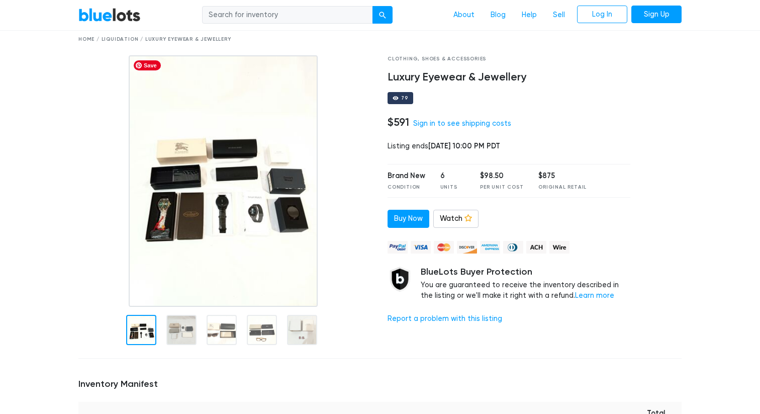
scroll to position [39, 0]
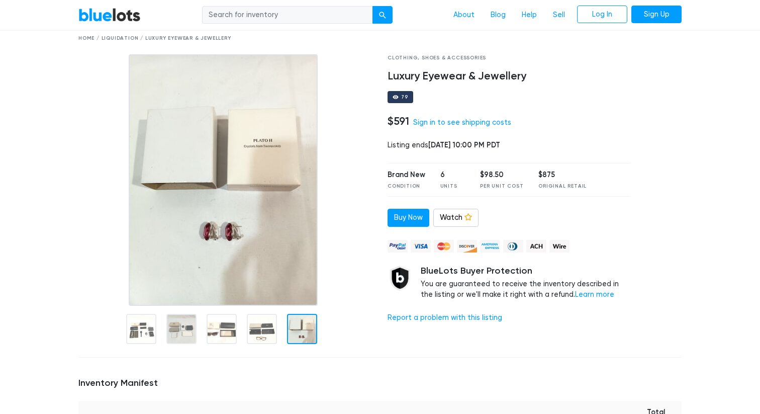
click at [309, 320] on div at bounding box center [302, 329] width 30 height 30
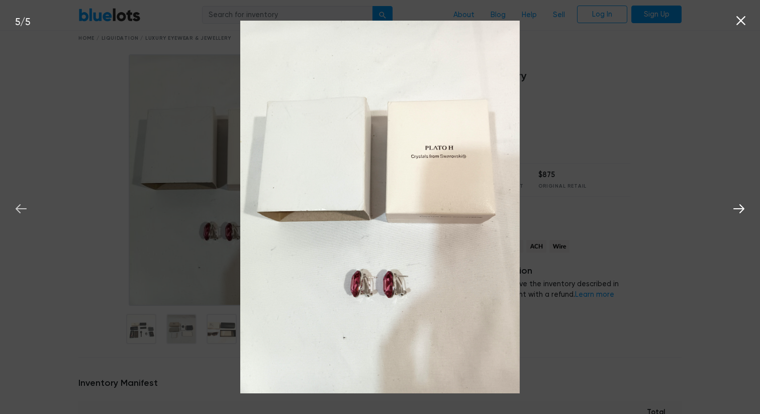
click at [24, 205] on icon at bounding box center [21, 208] width 15 height 15
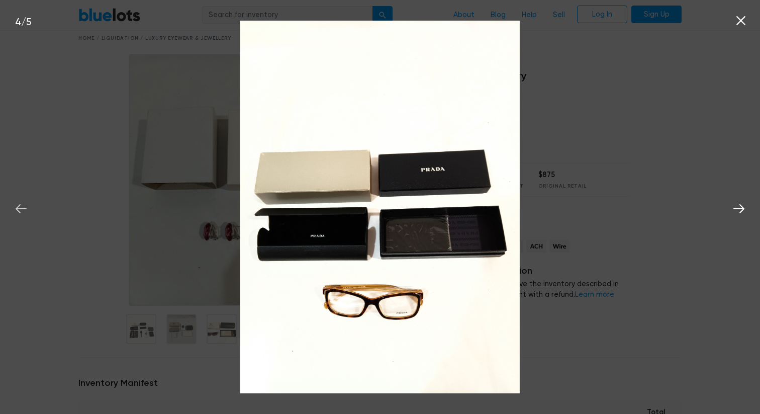
click at [24, 205] on icon at bounding box center [21, 208] width 15 height 15
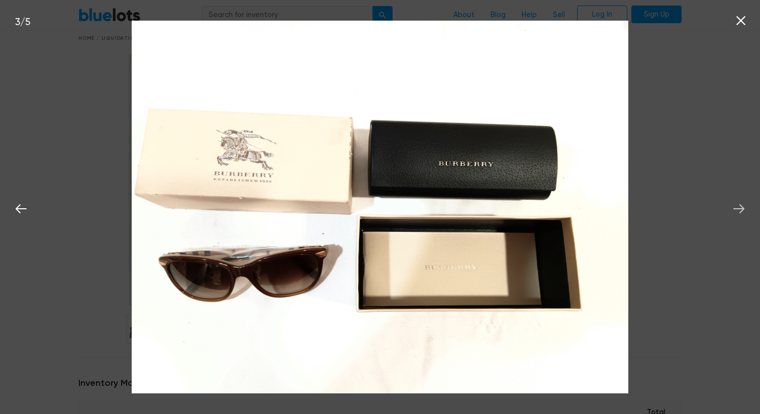
click at [734, 207] on icon at bounding box center [738, 208] width 15 height 15
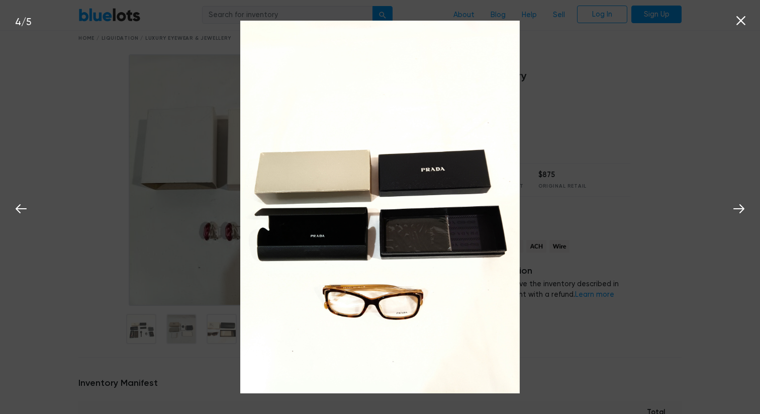
click at [741, 21] on icon at bounding box center [740, 20] width 9 height 9
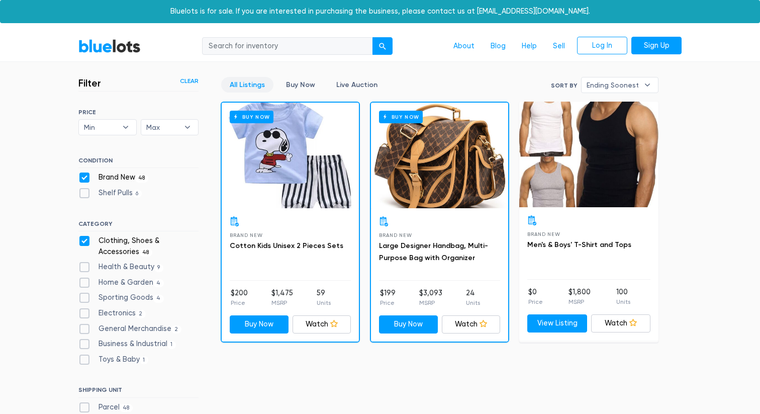
click at [308, 195] on div "Buy Now" at bounding box center [290, 156] width 137 height 106
click at [306, 75] on div "Filter Filter & Sort Clear SORT BY Most Bids Ending Soonest Newly Listed Lowest…" at bounding box center [380, 248] width 618 height 372
click at [304, 81] on link "Buy Now" at bounding box center [300, 85] width 46 height 16
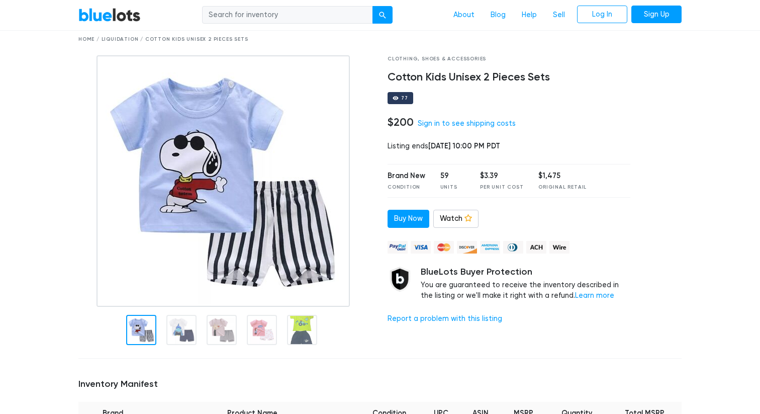
scroll to position [52, 0]
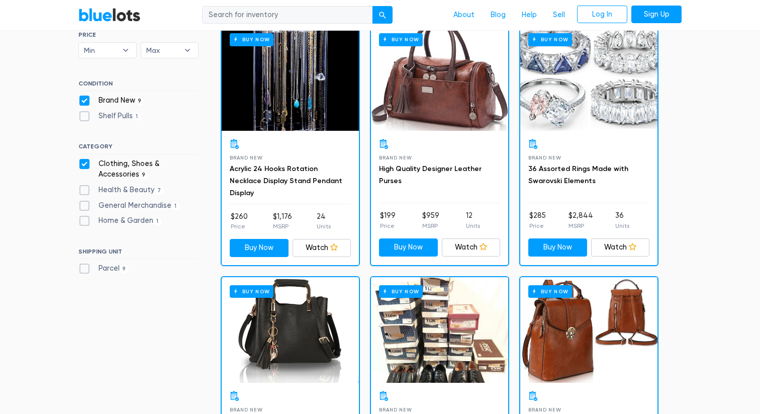
scroll to position [287, 0]
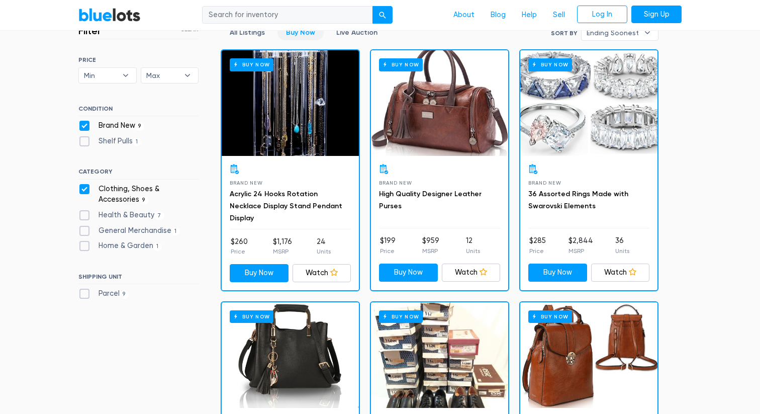
click at [594, 112] on div "Buy Now" at bounding box center [588, 103] width 137 height 106
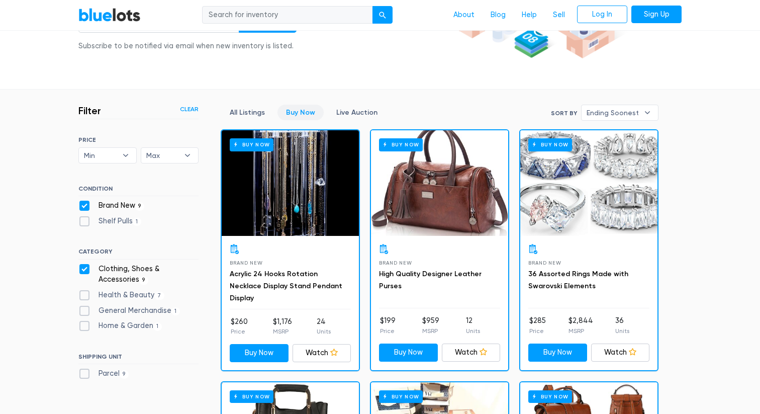
scroll to position [200, 0]
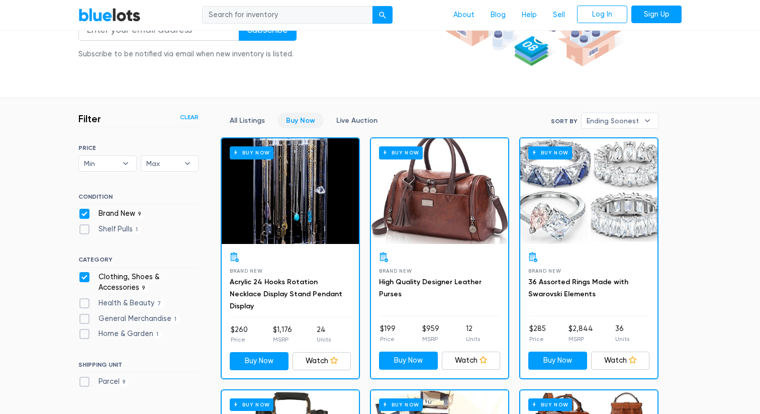
click at [288, 191] on div "Buy Now" at bounding box center [290, 191] width 137 height 106
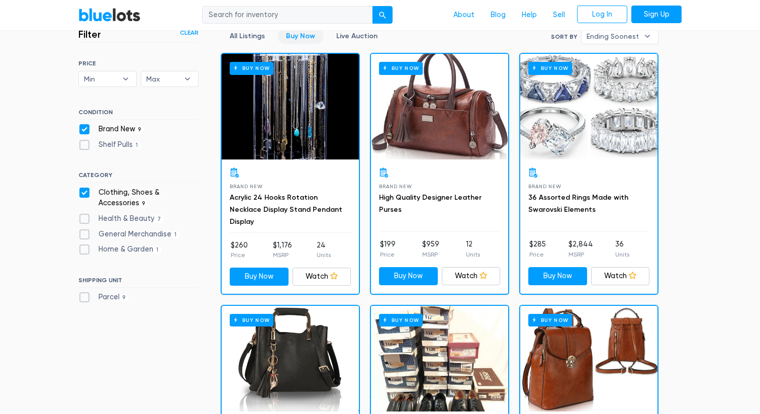
scroll to position [290, 0]
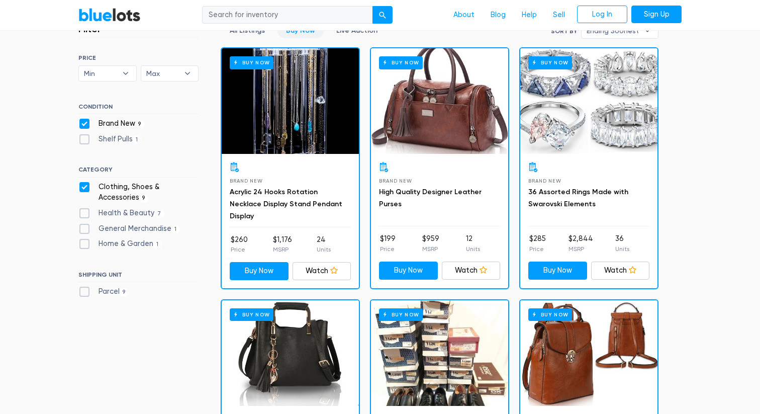
click at [86, 289] on label "Parcel 9" at bounding box center [103, 291] width 50 height 11
click at [85, 289] on input "Parcel 9" at bounding box center [81, 289] width 7 height 7
checkbox input "true"
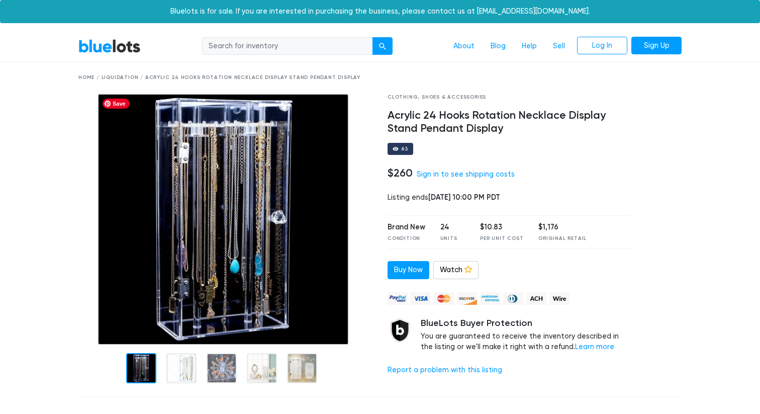
click at [220, 207] on img at bounding box center [223, 218] width 251 height 251
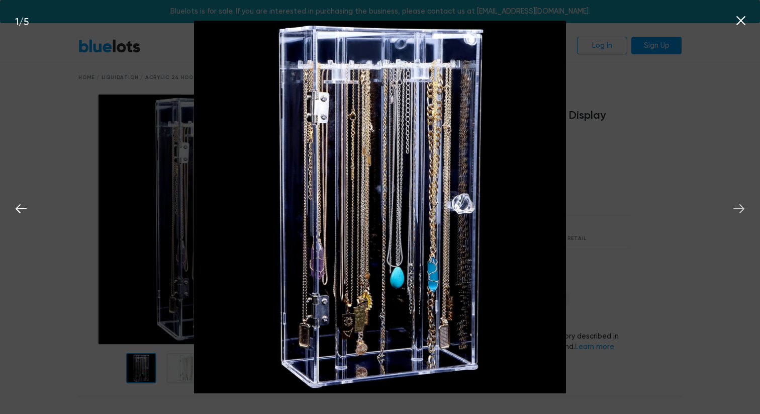
click at [741, 209] on icon at bounding box center [738, 208] width 11 height 9
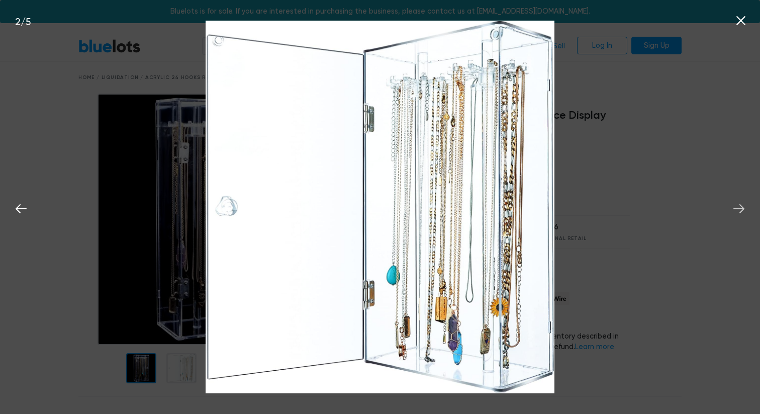
click at [741, 209] on icon at bounding box center [738, 208] width 11 height 9
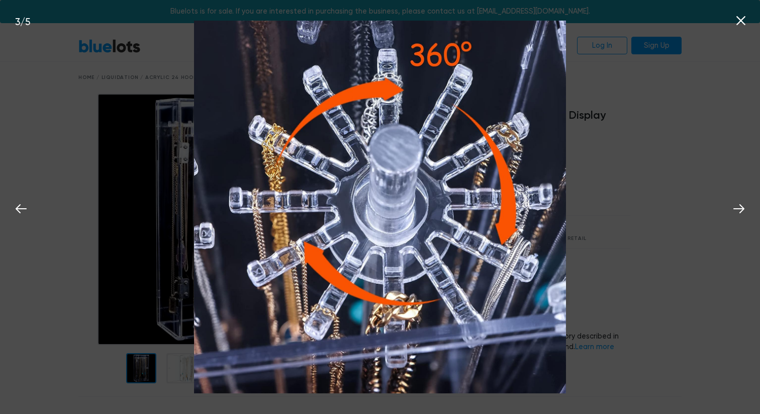
click at [746, 13] on button at bounding box center [741, 19] width 22 height 22
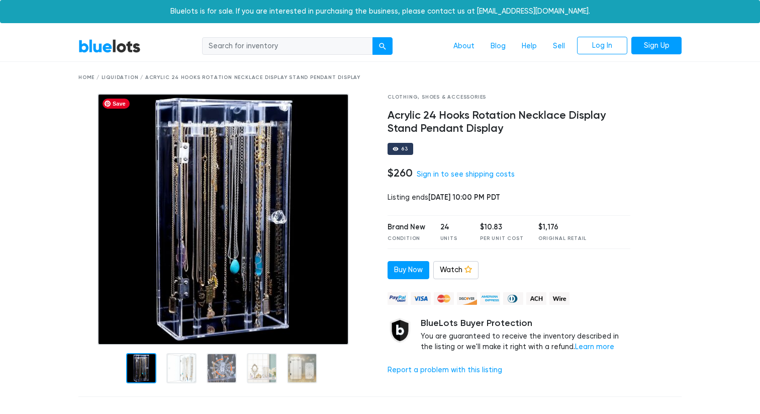
click at [255, 214] on img at bounding box center [223, 218] width 251 height 251
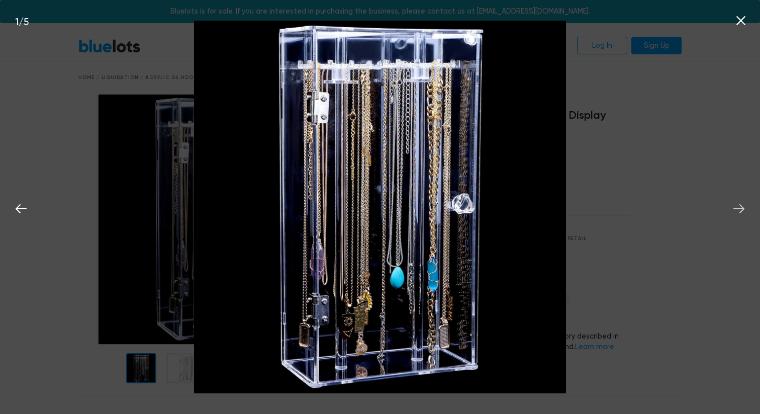
click at [738, 207] on icon at bounding box center [738, 208] width 15 height 15
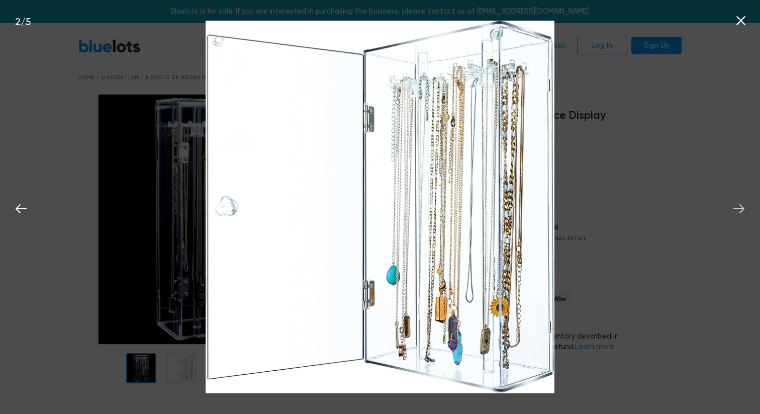
click at [738, 207] on icon at bounding box center [738, 208] width 15 height 15
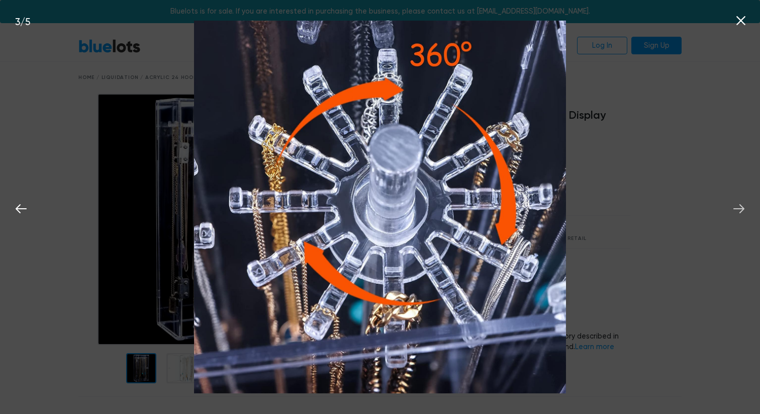
click at [738, 207] on icon at bounding box center [738, 208] width 15 height 15
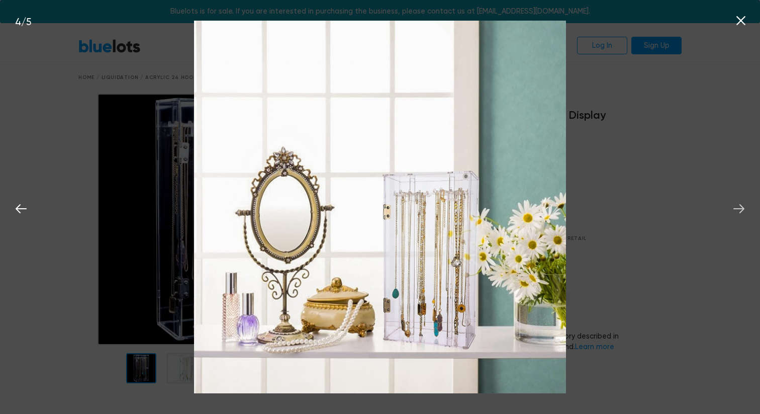
click at [738, 208] on icon at bounding box center [738, 208] width 15 height 15
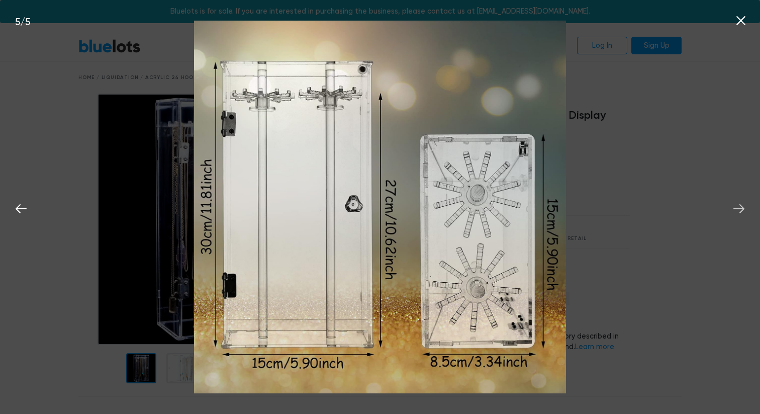
click at [738, 208] on icon at bounding box center [738, 208] width 15 height 15
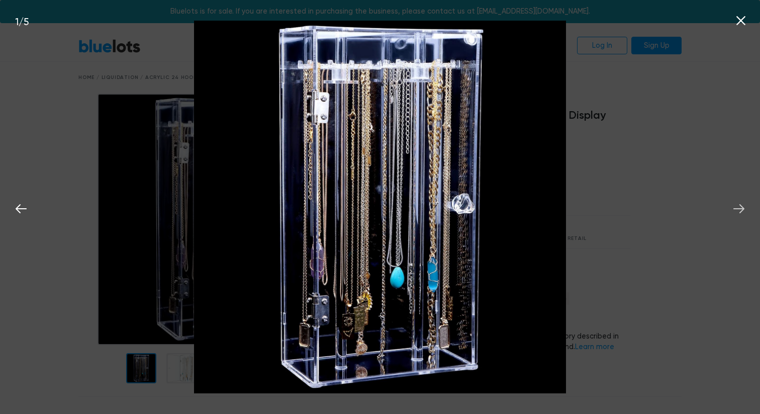
click at [738, 208] on icon at bounding box center [738, 208] width 15 height 15
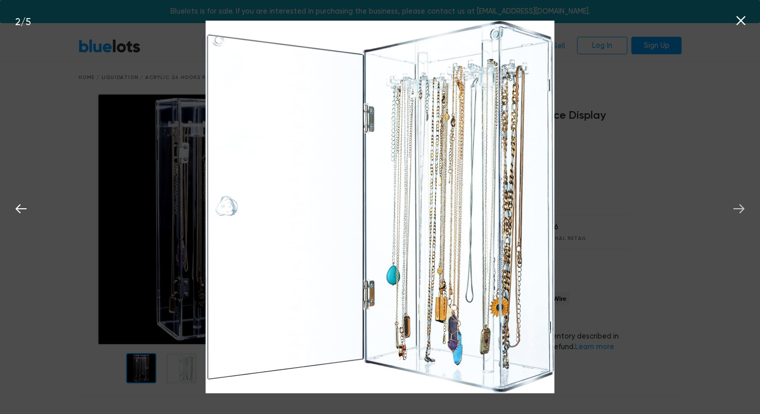
click at [738, 208] on icon at bounding box center [738, 208] width 15 height 15
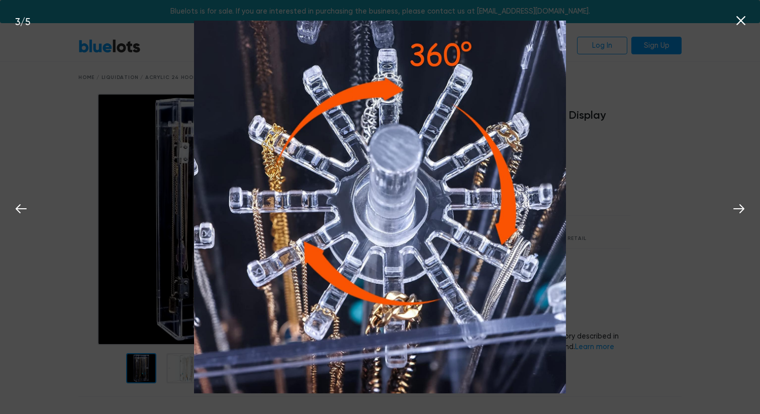
click at [742, 18] on icon at bounding box center [740, 20] width 15 height 15
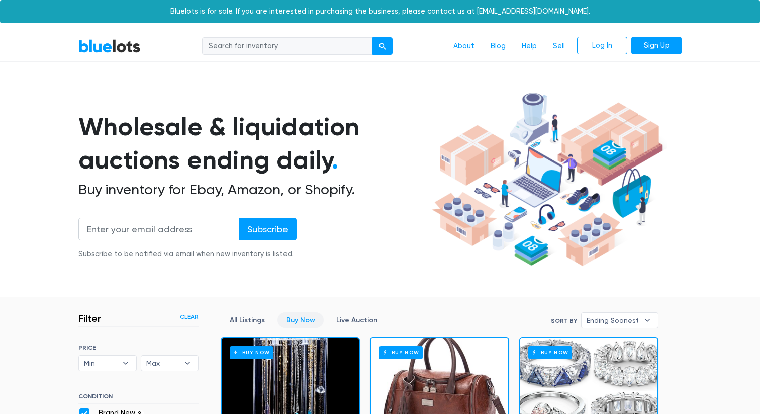
scroll to position [270, 0]
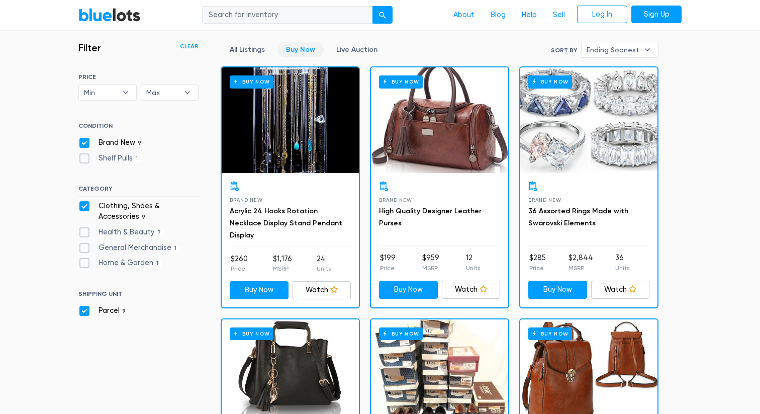
click at [83, 202] on label "Clothing, Shoes & Accessories 9" at bounding box center [138, 212] width 120 height 22
click at [83, 202] on Accessories"] "Clothing, Shoes & Accessories 9" at bounding box center [81, 204] width 7 height 7
checkbox Accessories"] "false"
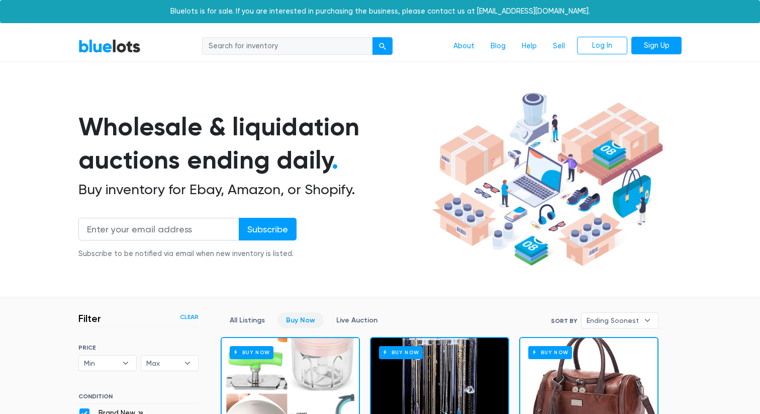
scroll to position [270, 0]
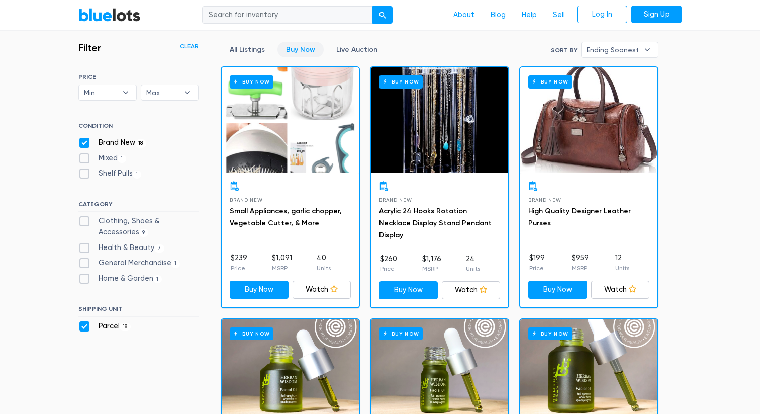
click at [84, 141] on label "Brand New 18" at bounding box center [112, 142] width 68 height 11
click at [84, 141] on New"] "Brand New 18" at bounding box center [81, 140] width 7 height 7
checkbox New"] "false"
